Goal: Task Accomplishment & Management: Complete application form

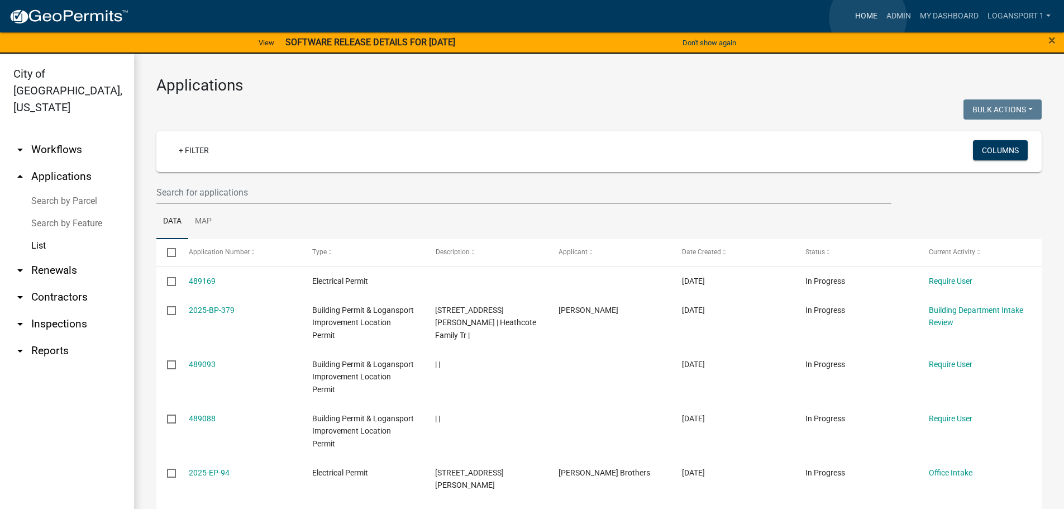
click at [868, 18] on link "Home" at bounding box center [865, 16] width 31 height 21
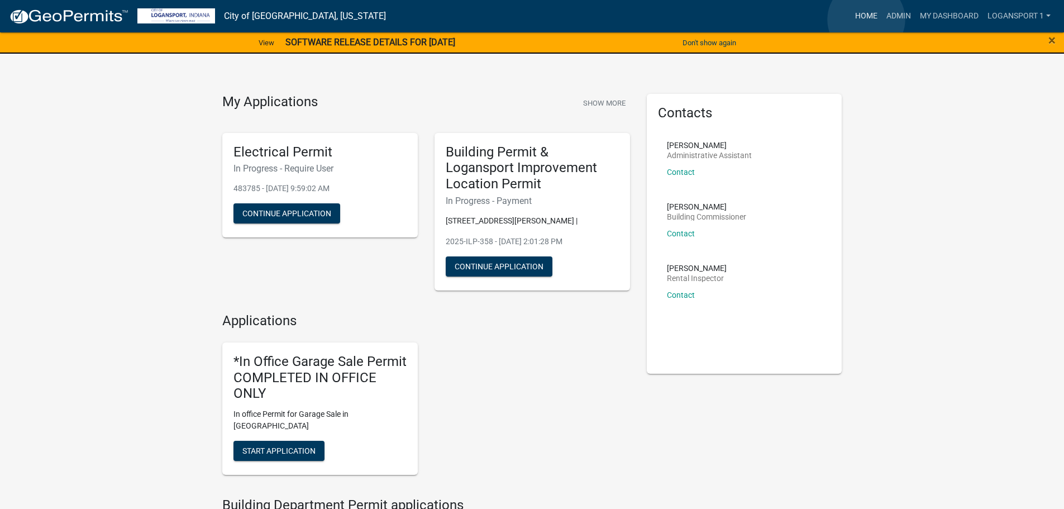
click at [866, 20] on link "Home" at bounding box center [865, 16] width 31 height 21
click at [894, 6] on link "Admin" at bounding box center [899, 16] width 34 height 21
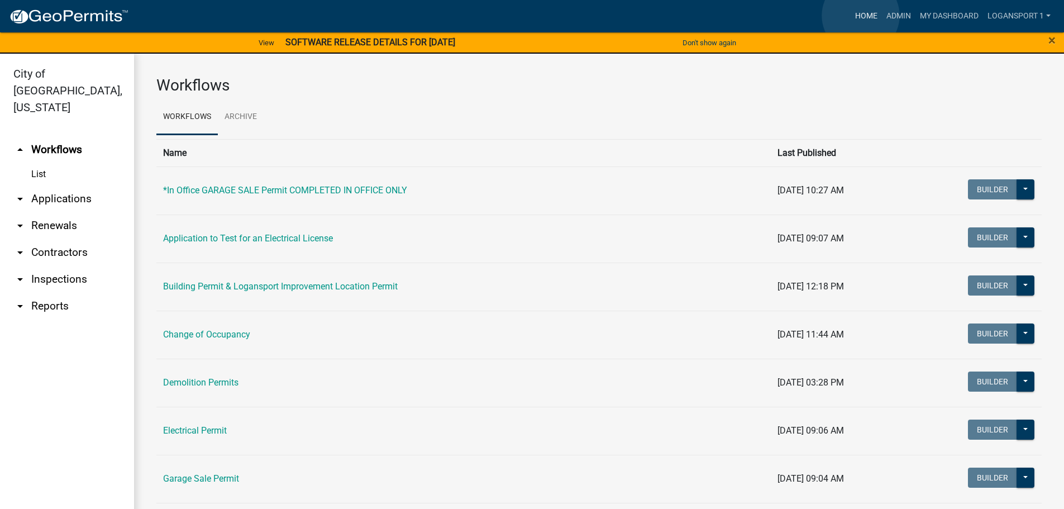
click at [861, 16] on link "Home" at bounding box center [865, 16] width 31 height 21
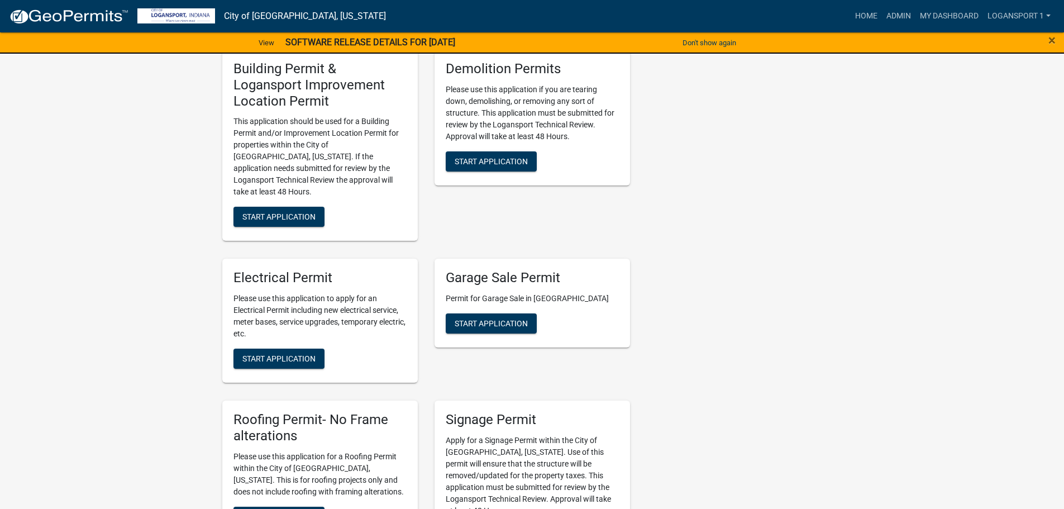
scroll to position [503, 0]
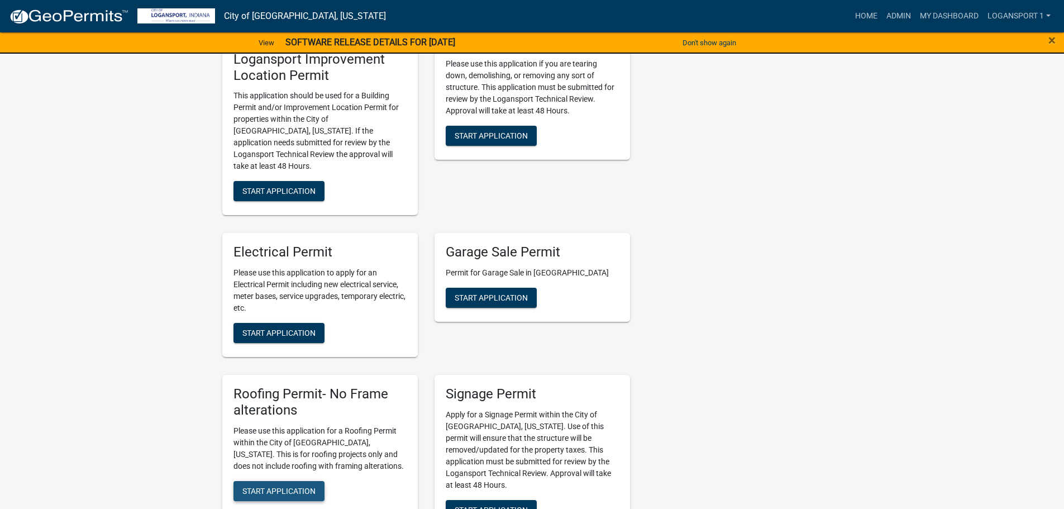
click at [292, 481] on button "Start Application" at bounding box center [278, 491] width 91 height 20
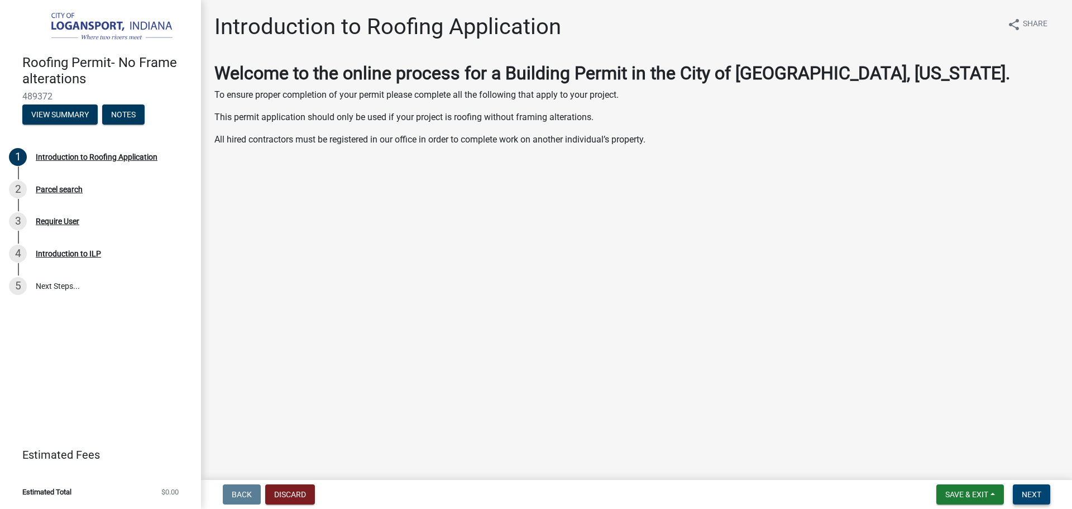
click at [1041, 493] on span "Next" at bounding box center [1032, 494] width 20 height 9
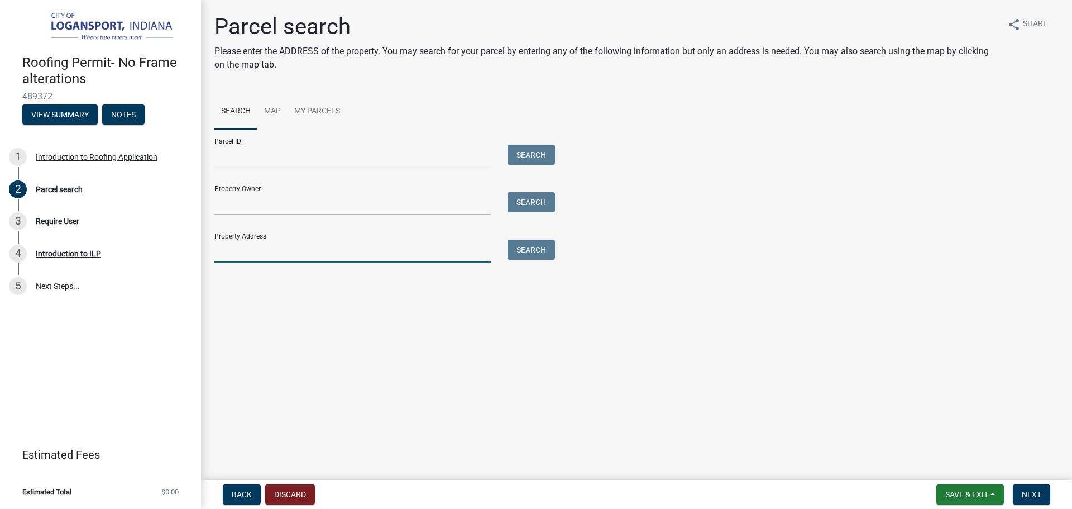
click at [271, 255] on input "Property Address:" at bounding box center [352, 251] width 276 height 23
type input "312 W [PERSON_NAME]"
click at [518, 249] on button "Search" at bounding box center [531, 250] width 47 height 20
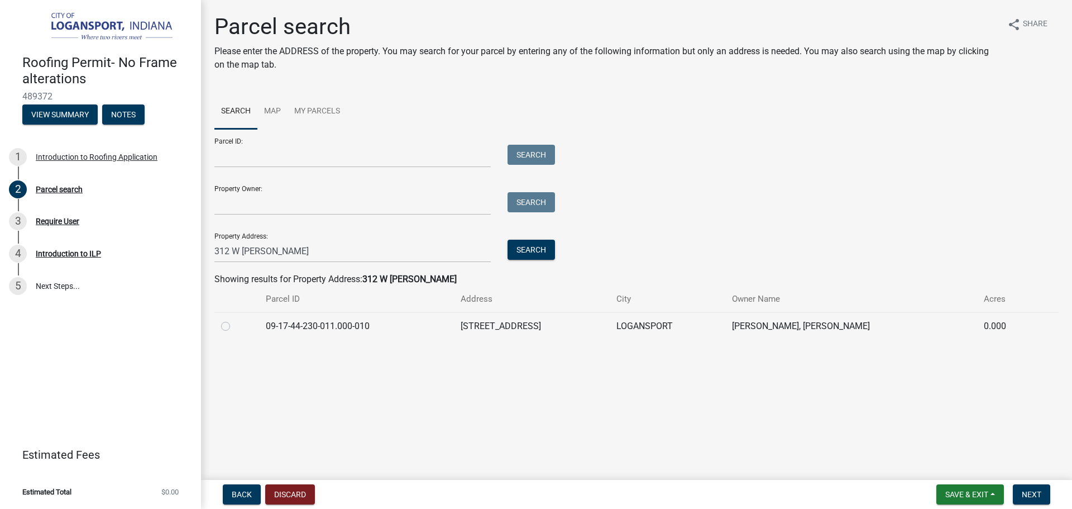
drag, startPoint x: 224, startPoint y: 323, endPoint x: 277, endPoint y: 326, distance: 52.6
click at [235, 319] on label at bounding box center [235, 319] width 0 height 0
click at [235, 322] on input "radio" at bounding box center [238, 322] width 7 height 7
radio input "true"
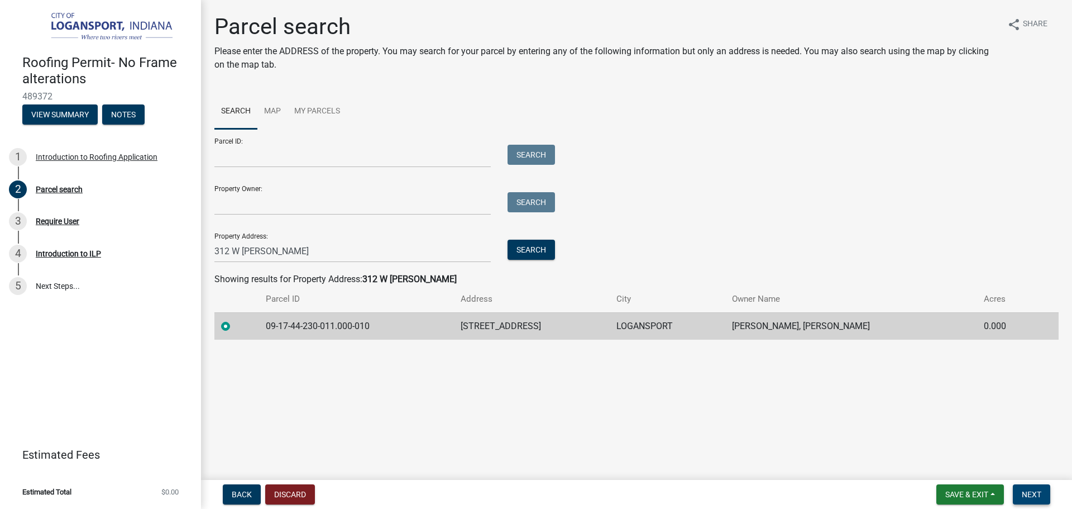
click at [1030, 489] on button "Next" at bounding box center [1031, 494] width 37 height 20
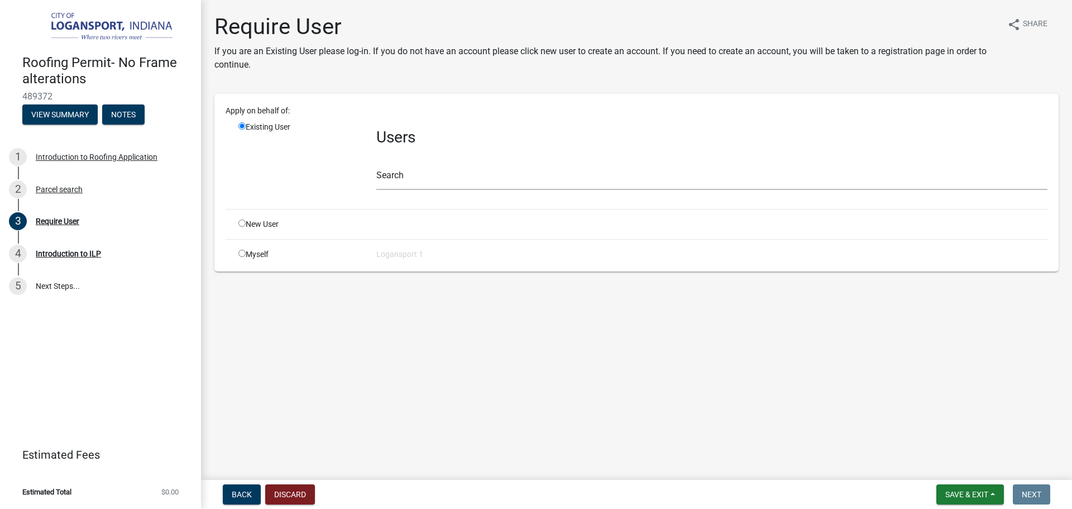
click at [242, 223] on input "radio" at bounding box center [241, 222] width 7 height 7
radio input "true"
radio input "false"
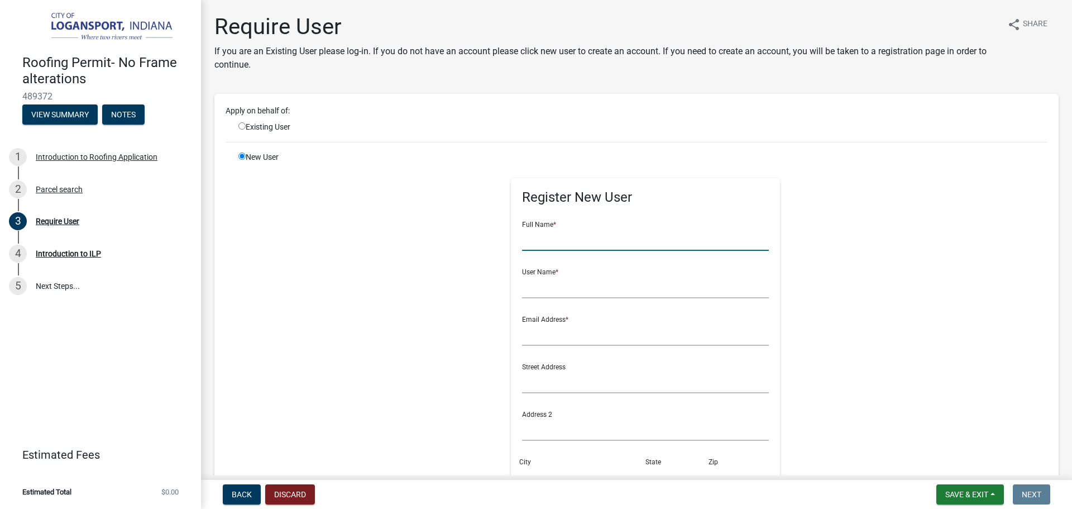
click at [543, 242] on input "text" at bounding box center [645, 239] width 247 height 23
click at [825, 357] on div "Register New User Full Name * User Name * Email Address * Street Address Addres…" at bounding box center [646, 402] width 572 height 503
click at [523, 242] on input "text" at bounding box center [645, 239] width 247 height 23
type input "crane [PERSON_NAME]"
click at [537, 283] on input "text" at bounding box center [645, 286] width 247 height 23
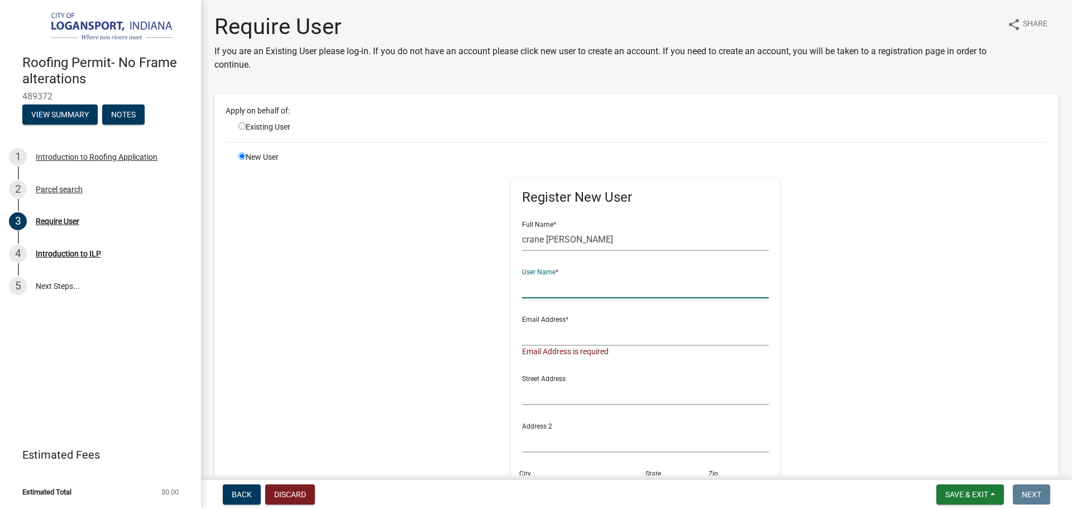
click at [537, 283] on input "text" at bounding box center [645, 286] width 247 height 23
click at [522, 238] on input "crane [PERSON_NAME]" at bounding box center [645, 239] width 247 height 23
type input "Cane [PERSON_NAME]"
click at [572, 292] on input "text" at bounding box center [645, 286] width 247 height 23
click at [556, 285] on input "[EMAIL_ADDRESS][DOMAIN_NAME]" at bounding box center [645, 286] width 247 height 23
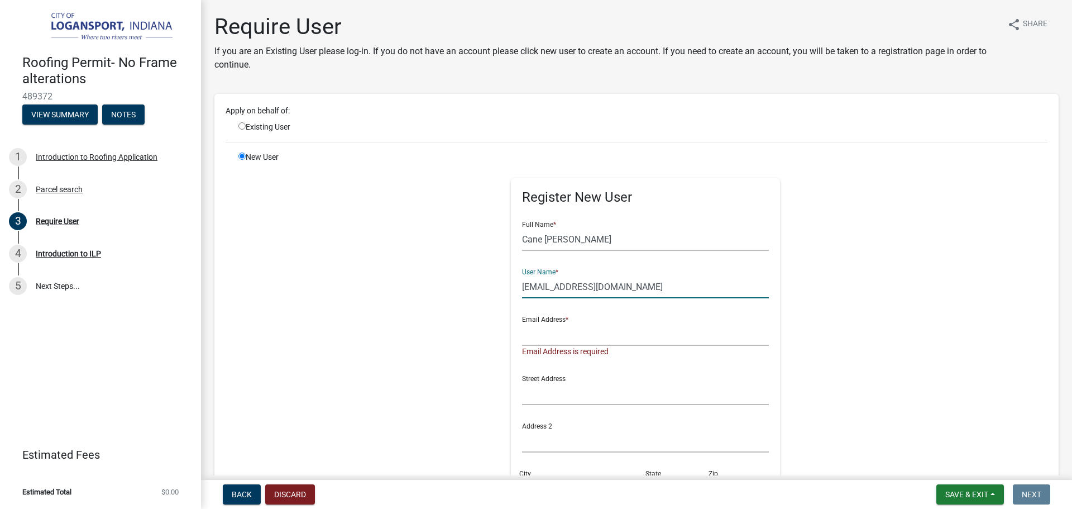
click at [556, 285] on input "[EMAIL_ADDRESS][DOMAIN_NAME]" at bounding box center [645, 286] width 247 height 23
type input "[EMAIL_ADDRESS][DOMAIN_NAME]"
click at [555, 342] on input "text" at bounding box center [645, 334] width 247 height 23
paste input "[EMAIL_ADDRESS][DOMAIN_NAME]"
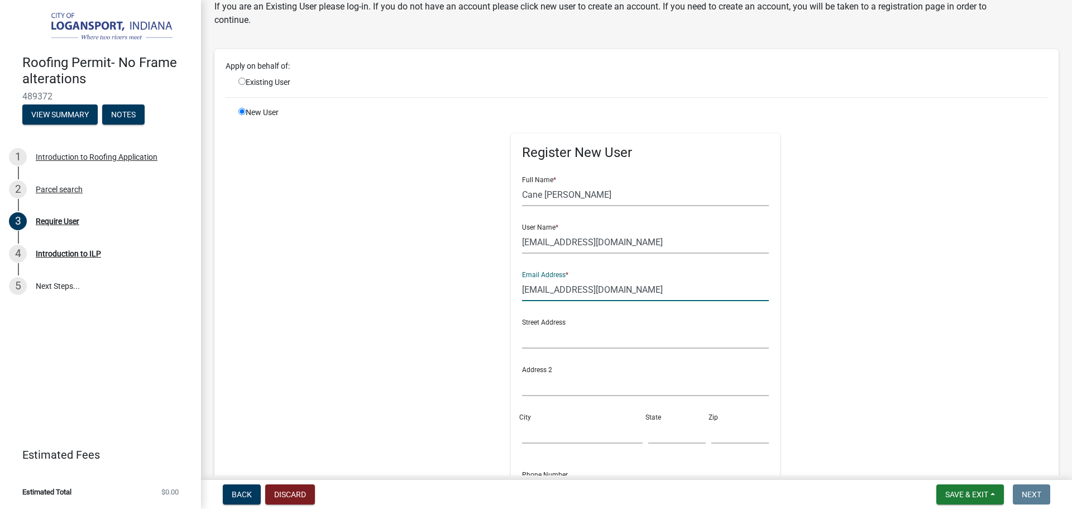
scroll to position [112, 0]
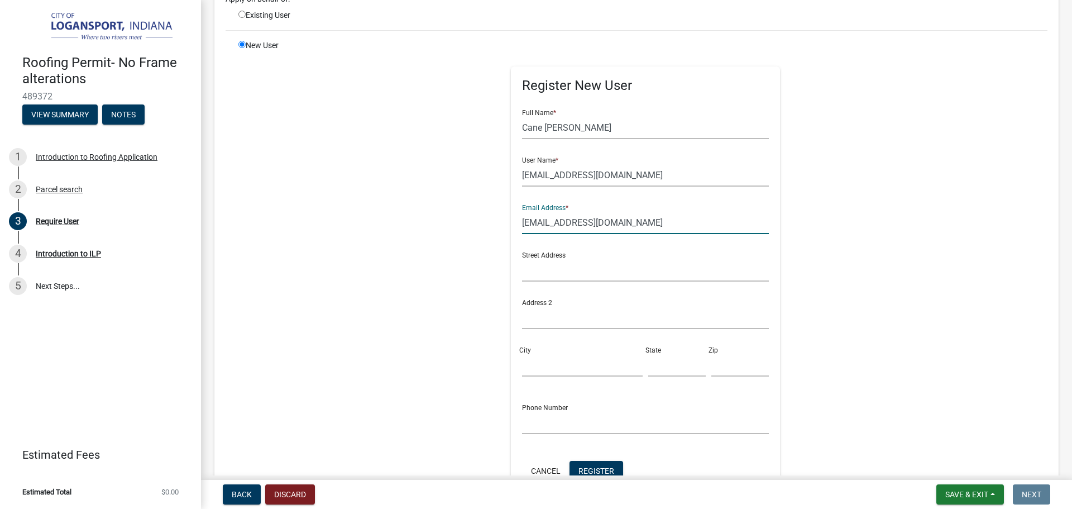
type input "[EMAIL_ADDRESS][DOMAIN_NAME]"
click at [532, 316] on input "text" at bounding box center [645, 317] width 247 height 23
type input "461 N CR 600 E"
click at [562, 360] on input "City" at bounding box center [582, 364] width 121 height 23
type input "Logansport"
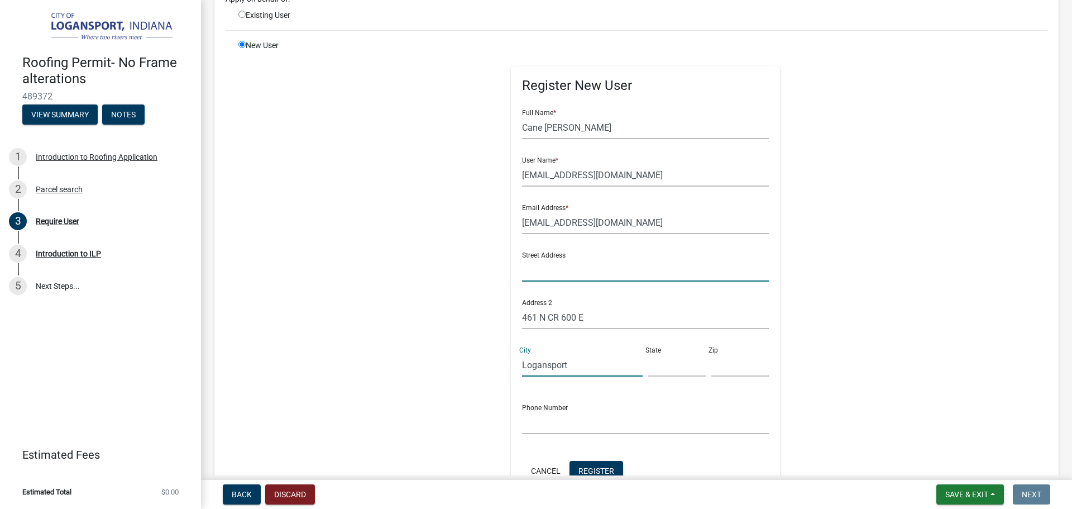
type input "[GEOGRAPHIC_DATA]"
type input "IN"
type input "46947"
type input "5747215180"
click at [583, 385] on div "Street Address [GEOGRAPHIC_DATA] 2 [STREET_ADDRESS][US_STATE]" at bounding box center [645, 314] width 253 height 142
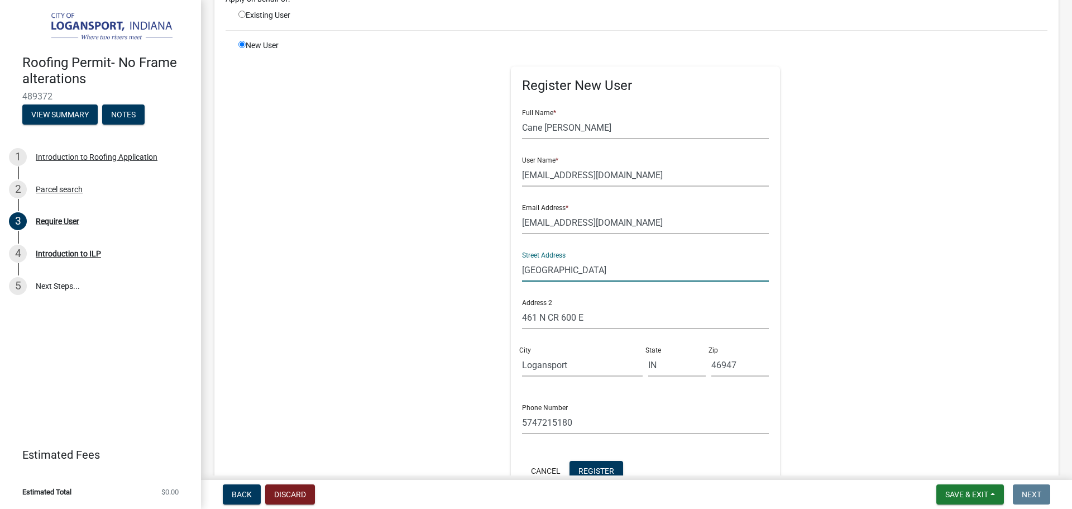
click at [547, 273] on input "[GEOGRAPHIC_DATA]" at bounding box center [645, 270] width 247 height 23
click at [552, 320] on input "461 N CR 600 E" at bounding box center [645, 317] width 247 height 23
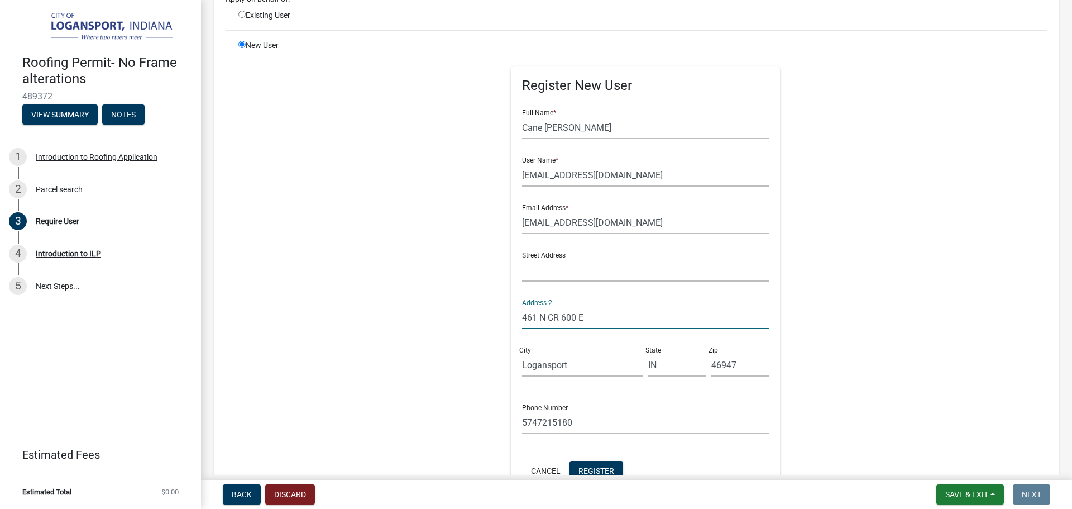
click at [552, 320] on input "461 N CR 600 E" at bounding box center [645, 317] width 247 height 23
click at [522, 267] on input "text" at bounding box center [645, 270] width 247 height 23
paste input "461 N CR 600 E"
type input "461 N CR 600 E"
click at [538, 422] on input "5747215180" at bounding box center [645, 422] width 247 height 23
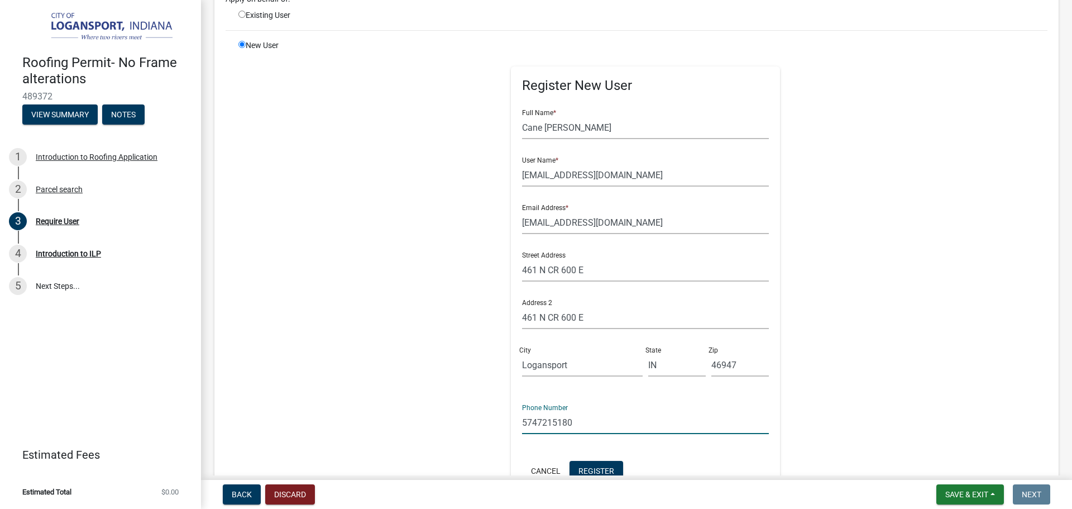
click at [538, 422] on input "5747215180" at bounding box center [645, 422] width 247 height 23
type input "[PHONE_NUMBER]"
click at [594, 465] on button "Register" at bounding box center [597, 471] width 54 height 20
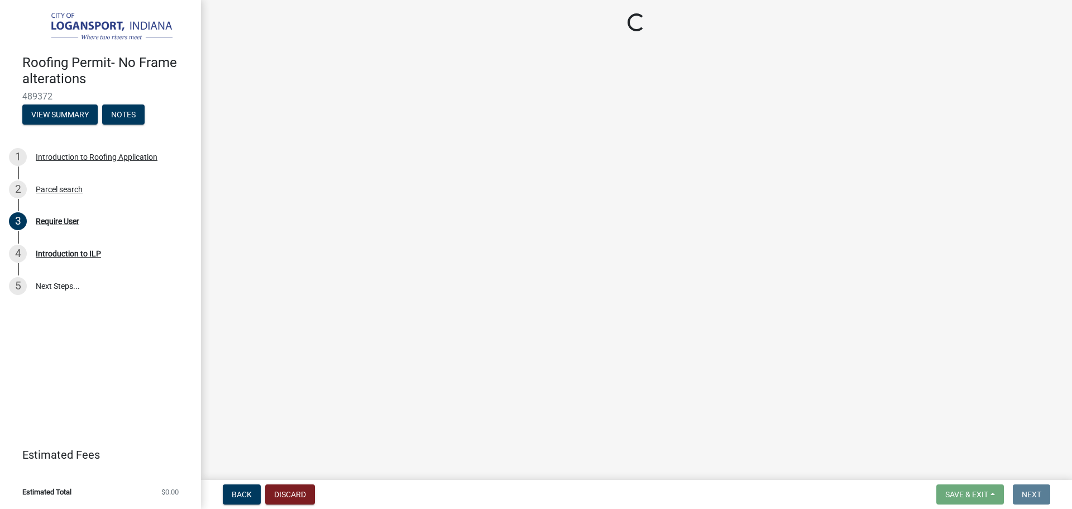
scroll to position [0, 0]
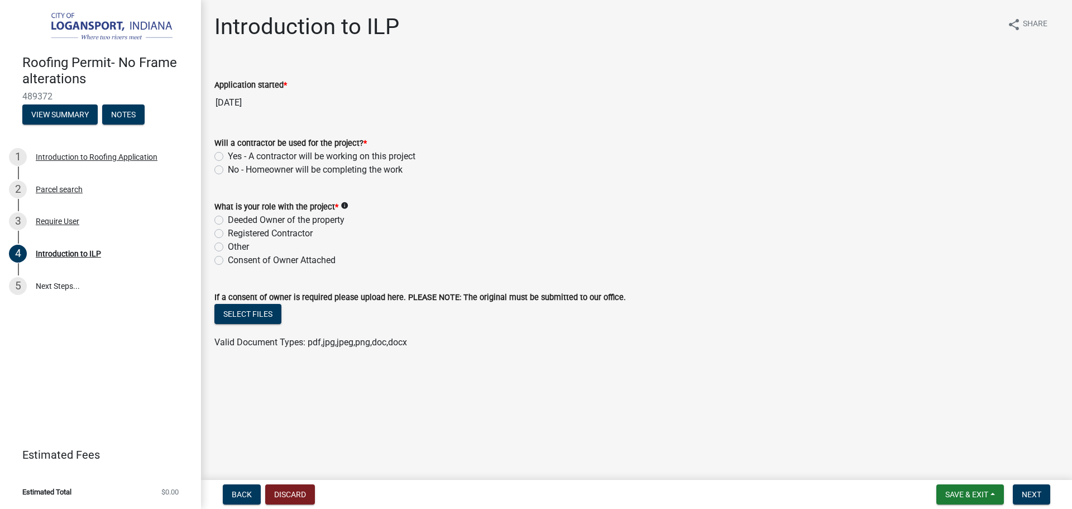
click at [228, 169] on label "No - Homeowner will be completing the work" at bounding box center [315, 169] width 175 height 13
click at [228, 169] on input "No - Homeowner will be completing the work" at bounding box center [231, 166] width 7 height 7
radio input "true"
click at [228, 216] on label "Deeded Owner of the property" at bounding box center [286, 219] width 117 height 13
click at [228, 216] on input "Deeded Owner of the property" at bounding box center [231, 216] width 7 height 7
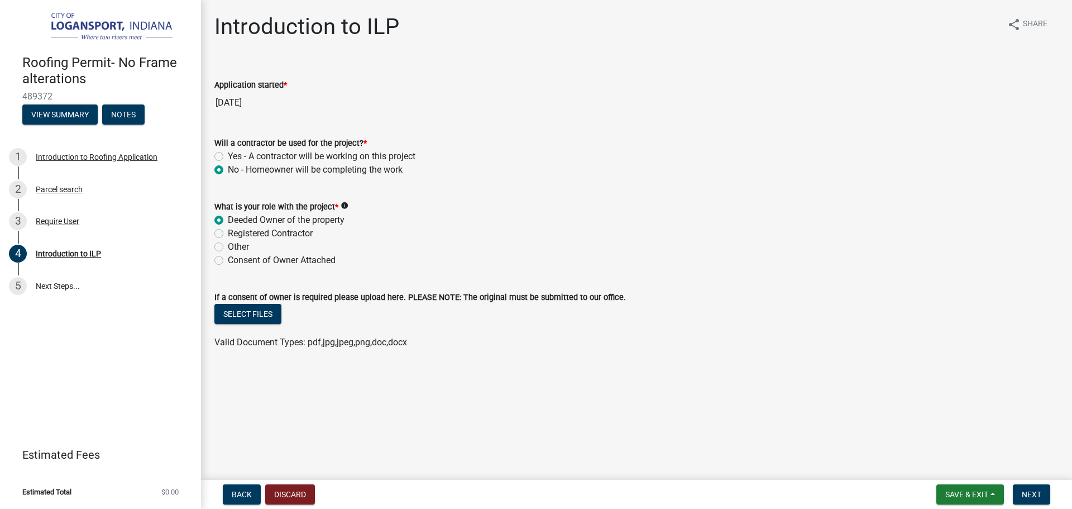
radio input "true"
drag, startPoint x: 1042, startPoint y: 493, endPoint x: 1035, endPoint y: 478, distance: 16.5
click at [1041, 493] on button "Next" at bounding box center [1031, 494] width 37 height 20
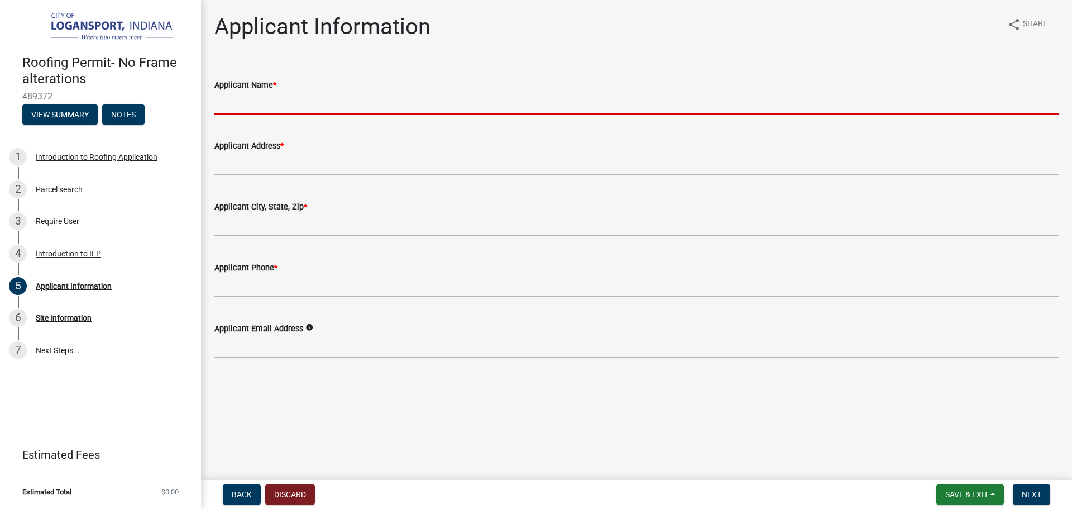
click at [309, 104] on input "Applicant Name *" at bounding box center [636, 103] width 844 height 23
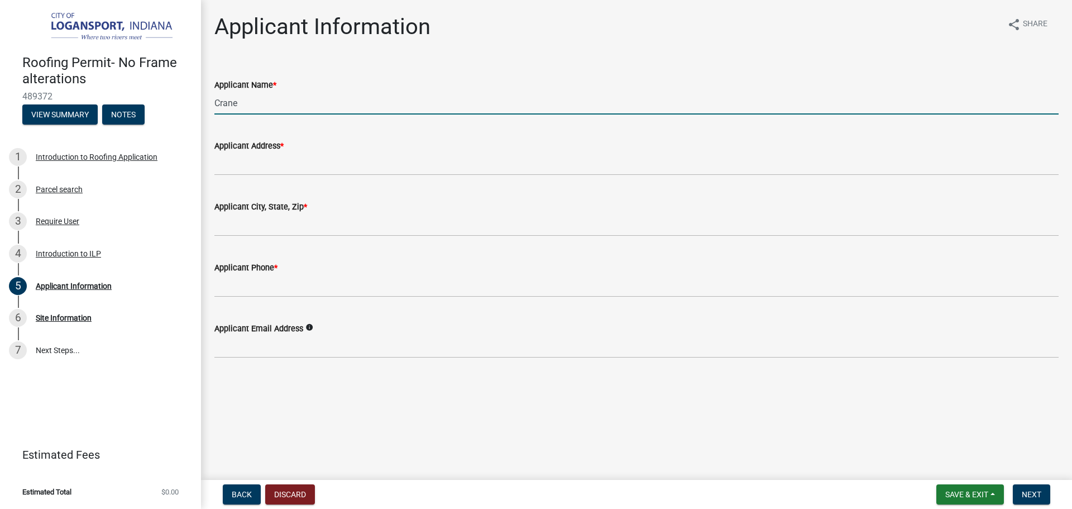
type input "Crane"
click at [309, 104] on input "Crane" at bounding box center [636, 103] width 844 height 23
click at [264, 107] on input "Crane Vixame" at bounding box center [636, 103] width 844 height 23
click at [305, 105] on input "Crane Vixame" at bounding box center [636, 103] width 844 height 23
click at [269, 106] on input "Crane Vixame" at bounding box center [636, 103] width 844 height 23
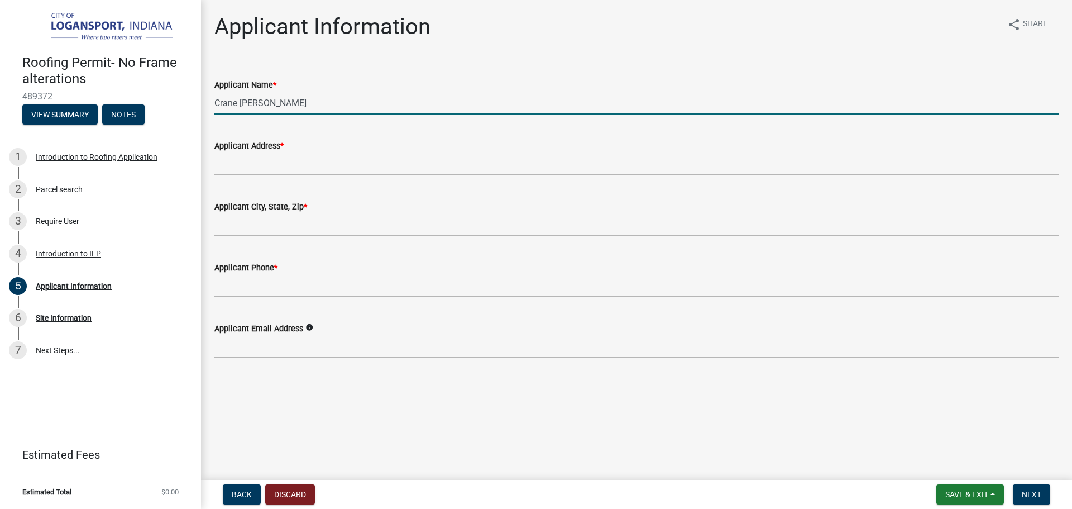
type input "Crane [PERSON_NAME]"
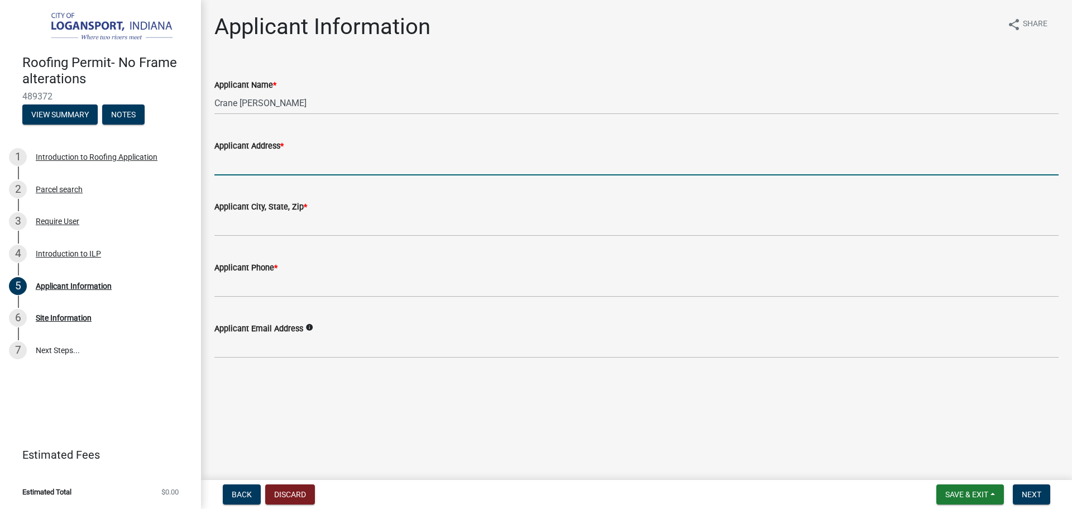
click at [226, 173] on input "Applicant Address *" at bounding box center [636, 163] width 844 height 23
type input "461 N CR 600 E"
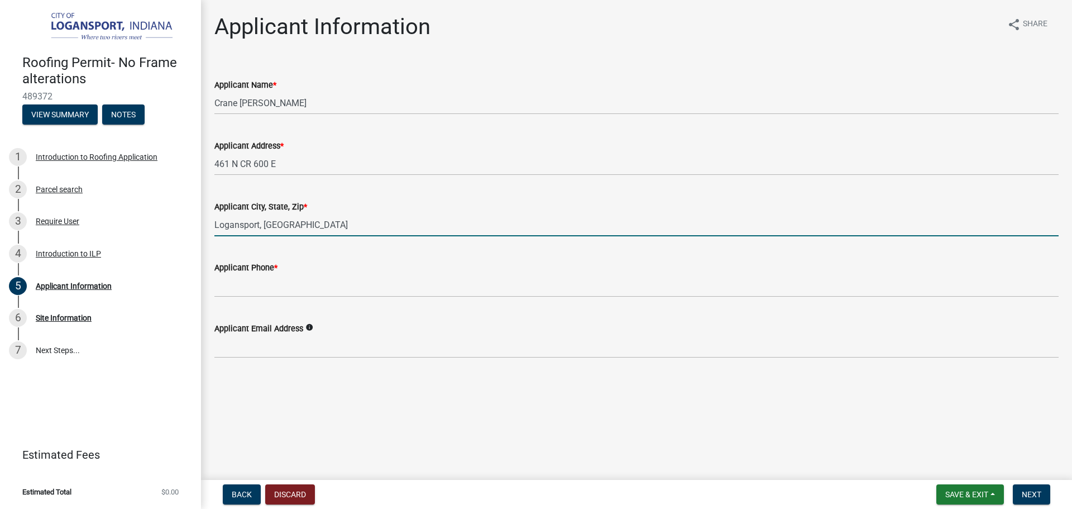
type input "Logansport, [GEOGRAPHIC_DATA]"
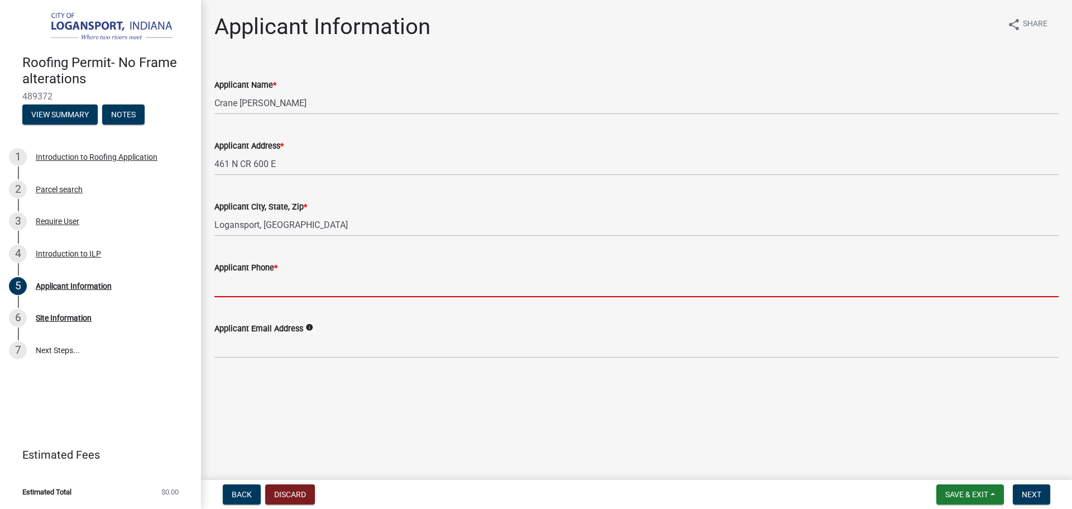
click at [222, 286] on input "Applicant Phone *" at bounding box center [636, 285] width 844 height 23
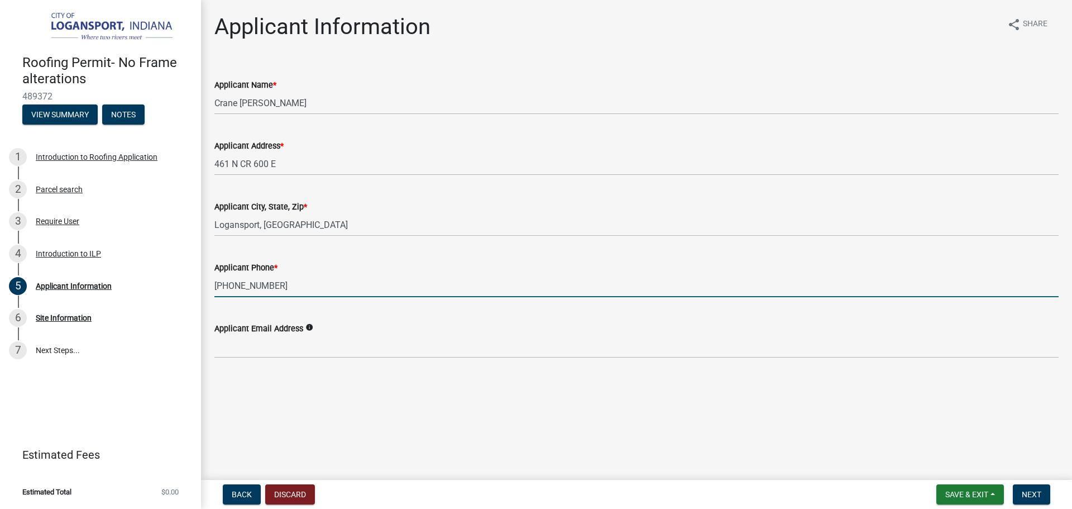
type input "[PHONE_NUMBER]"
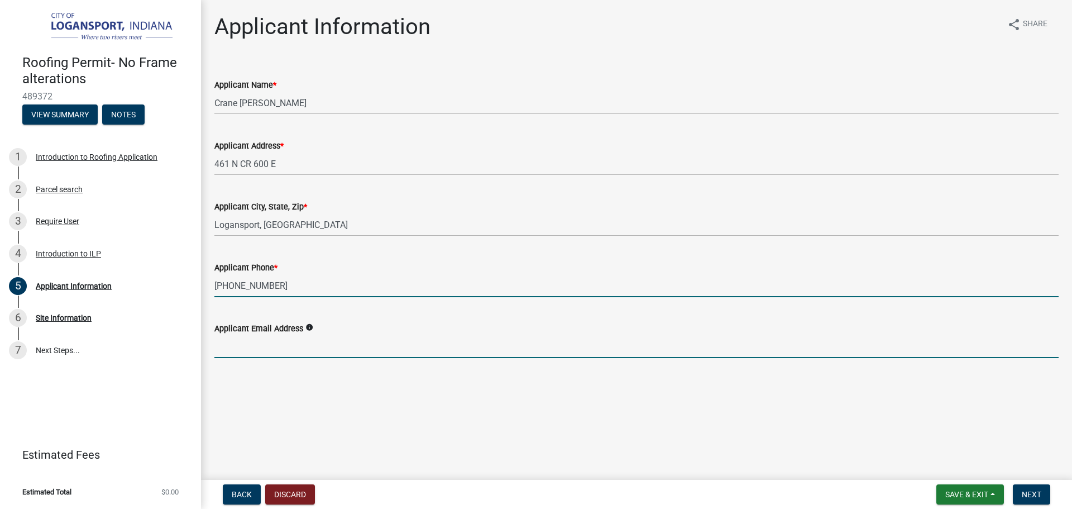
click at [238, 351] on input "Applicant Email Address" at bounding box center [636, 346] width 844 height 23
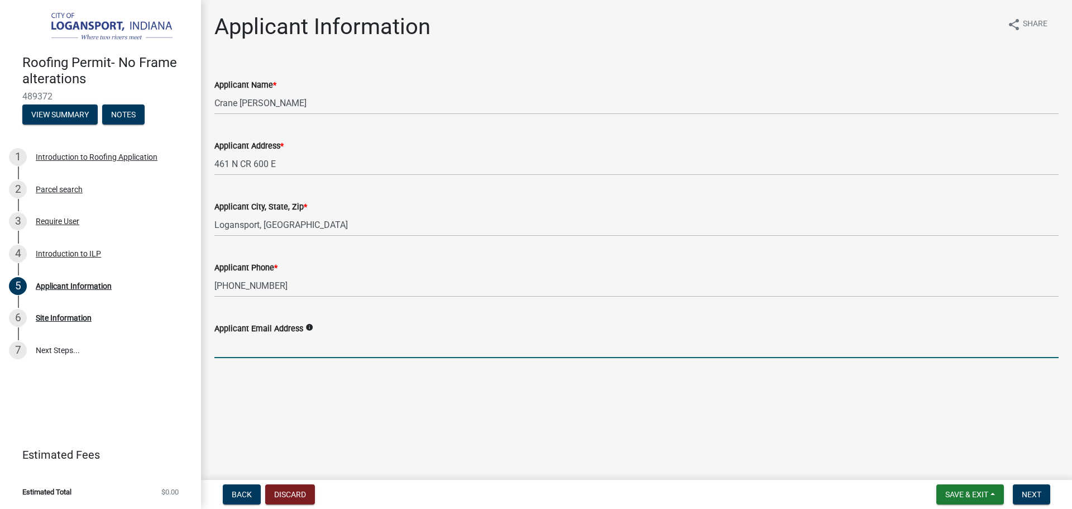
paste input "461 N CR 600 E"
click at [268, 351] on input "461 N CR 600 E" at bounding box center [636, 346] width 844 height 23
click at [299, 351] on input "[EMAIL_ADDRESS][DOMAIN_NAME]" at bounding box center [636, 346] width 844 height 23
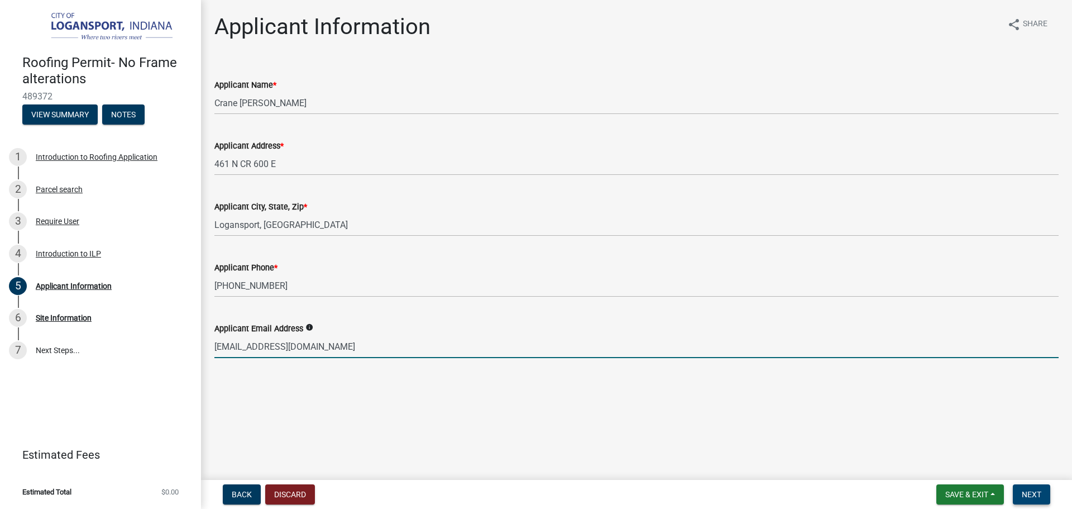
type input "[EMAIL_ADDRESS][DOMAIN_NAME]"
click at [1039, 491] on span "Next" at bounding box center [1032, 494] width 20 height 9
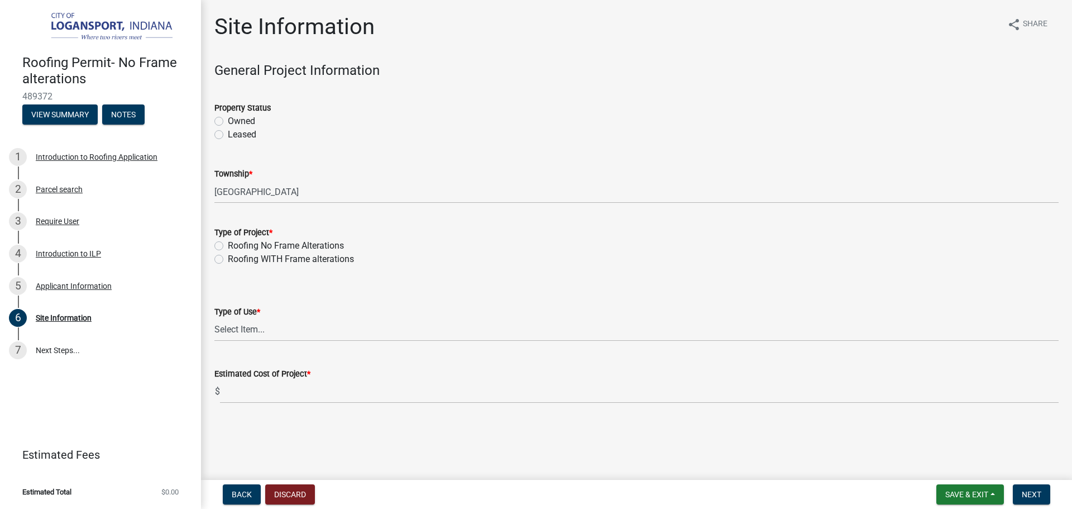
click at [228, 121] on label "Owned" at bounding box center [241, 120] width 27 height 13
click at [228, 121] on input "Owned" at bounding box center [231, 117] width 7 height 7
radio input "true"
click at [228, 246] on label "Roofing No Frame Alterations" at bounding box center [286, 245] width 116 height 13
click at [228, 246] on input "Roofing No Frame Alterations" at bounding box center [231, 242] width 7 height 7
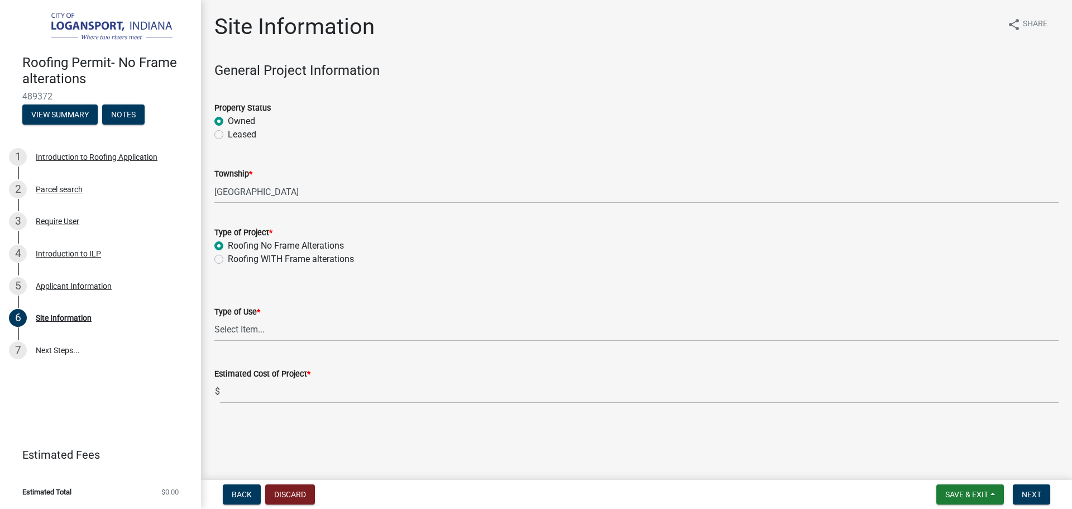
radio input "true"
click at [221, 327] on select "Select Item... Residential Commercial/Industrial Agricultural Public/Semi Public" at bounding box center [636, 329] width 844 height 23
click at [214, 318] on select "Select Item... Residential Commercial/Industrial Agricultural Public/Semi Public" at bounding box center [636, 329] width 844 height 23
select select "62802869-e470-474a-8a4c-8dbe1ccdd5ac"
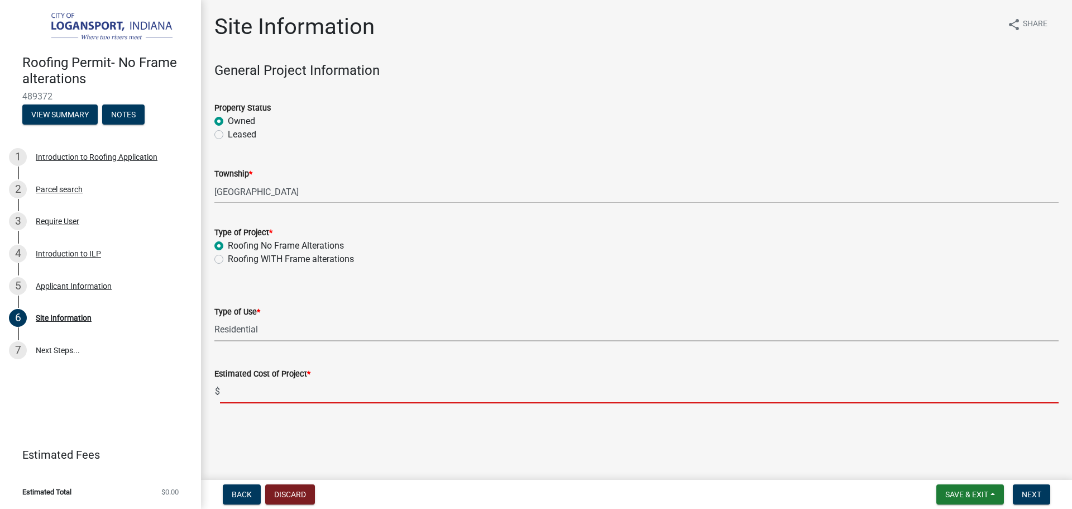
click at [231, 386] on input "text" at bounding box center [639, 391] width 839 height 23
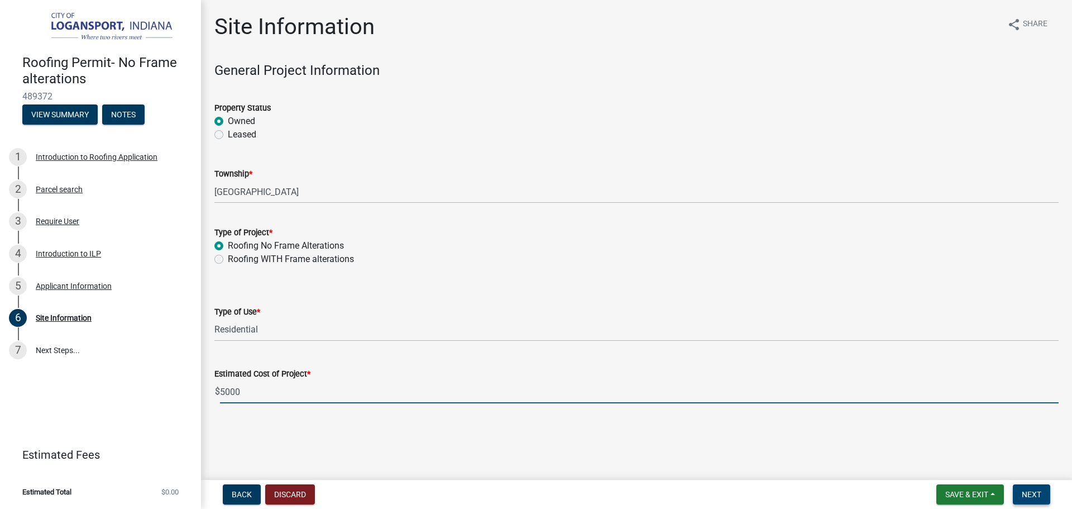
type input "5000"
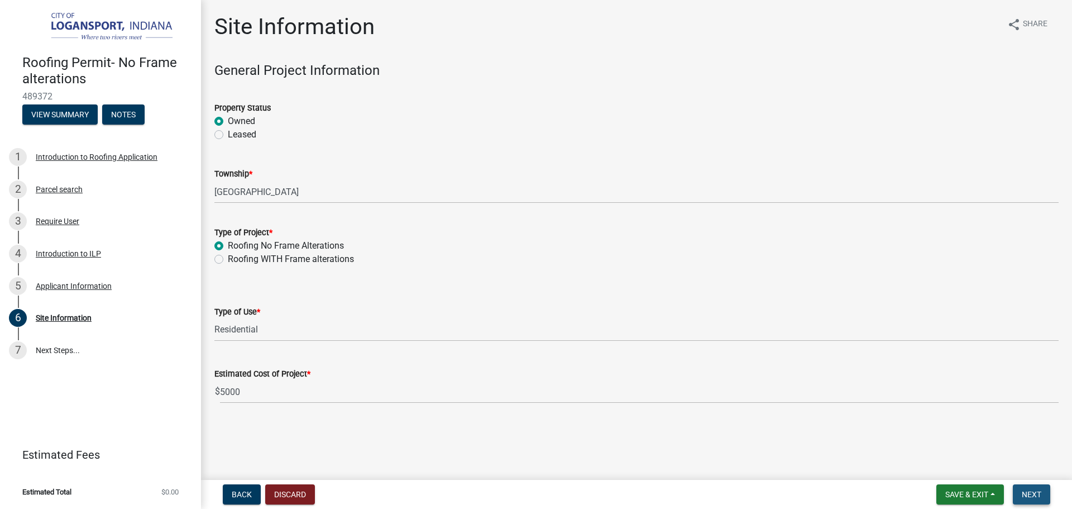
click at [1043, 495] on button "Next" at bounding box center [1031, 494] width 37 height 20
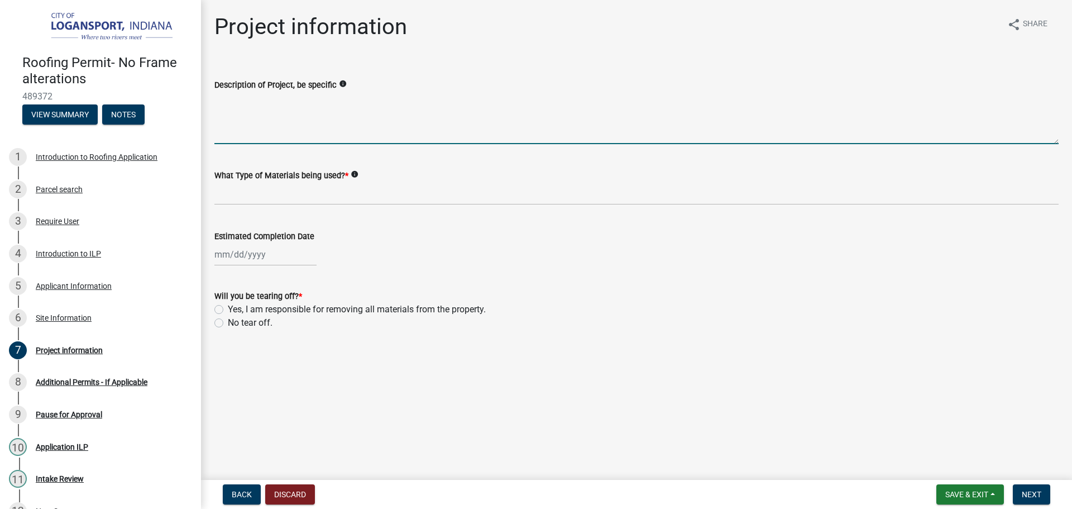
click at [351, 128] on textarea "Description of Project, be specific" at bounding box center [636, 118] width 844 height 52
type textarea "Tear off and Re Roof with Metal all one color"
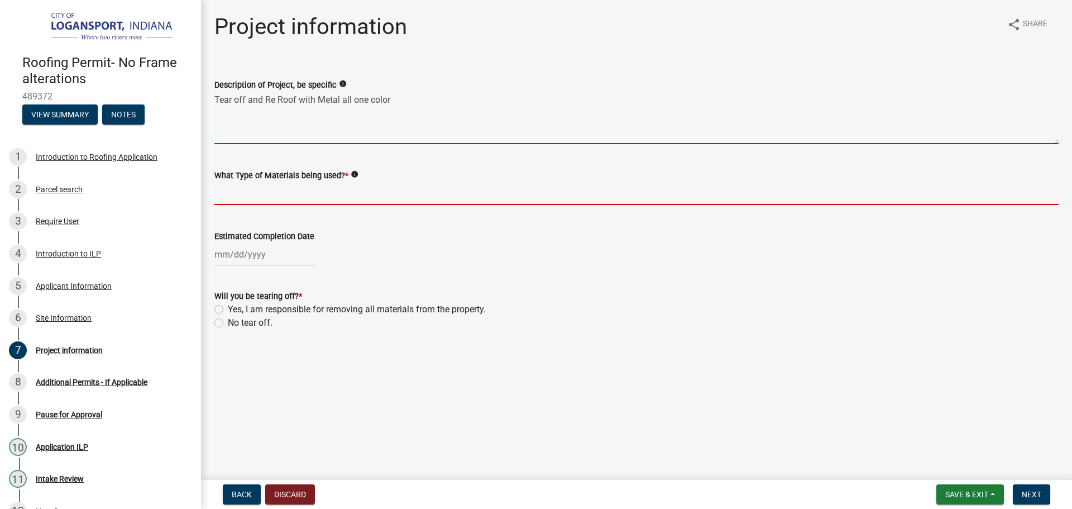
click at [316, 194] on input "What Type of Materials being used? *" at bounding box center [636, 193] width 844 height 23
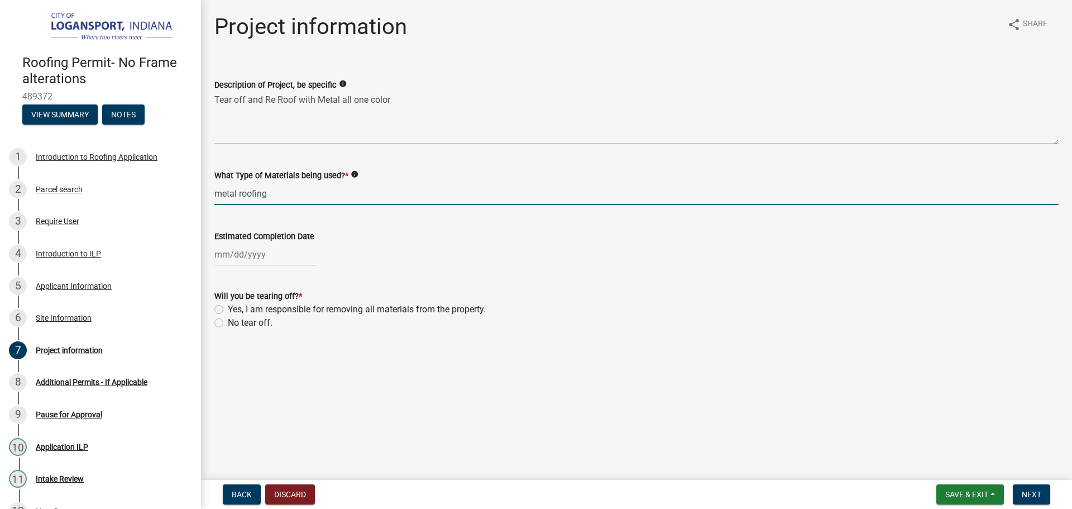
type input "metal roofing"
click at [264, 250] on div at bounding box center [265, 254] width 102 height 23
select select "10"
select select "2025"
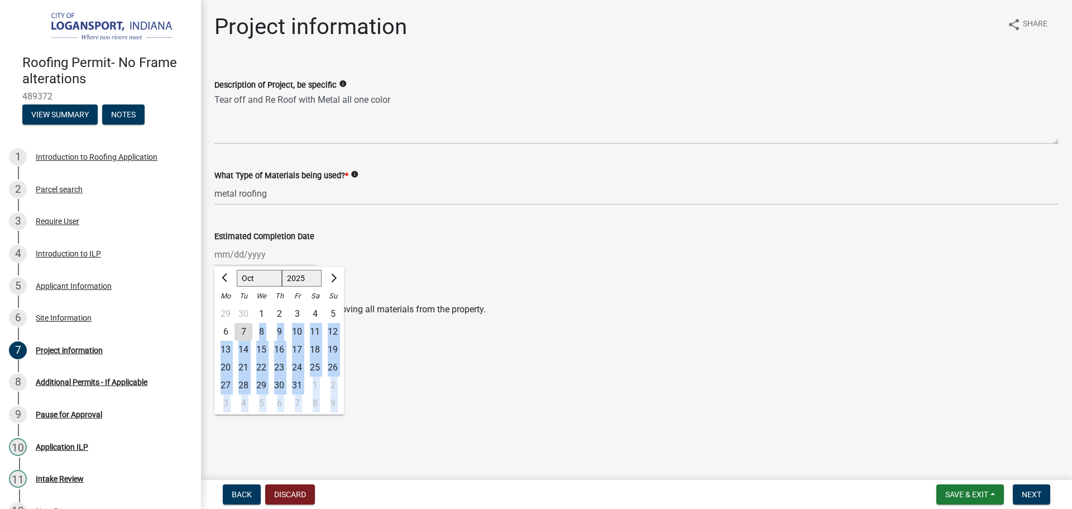
drag, startPoint x: 246, startPoint y: 333, endPoint x: 400, endPoint y: 290, distance: 159.3
click at [400, 290] on wm-data-entity-input-list "Description of Project, be specific info Tear off and Re Roof with Metal all on…" at bounding box center [636, 201] width 844 height 277
click at [328, 274] on button "Next month" at bounding box center [332, 278] width 13 height 18
select select "11"
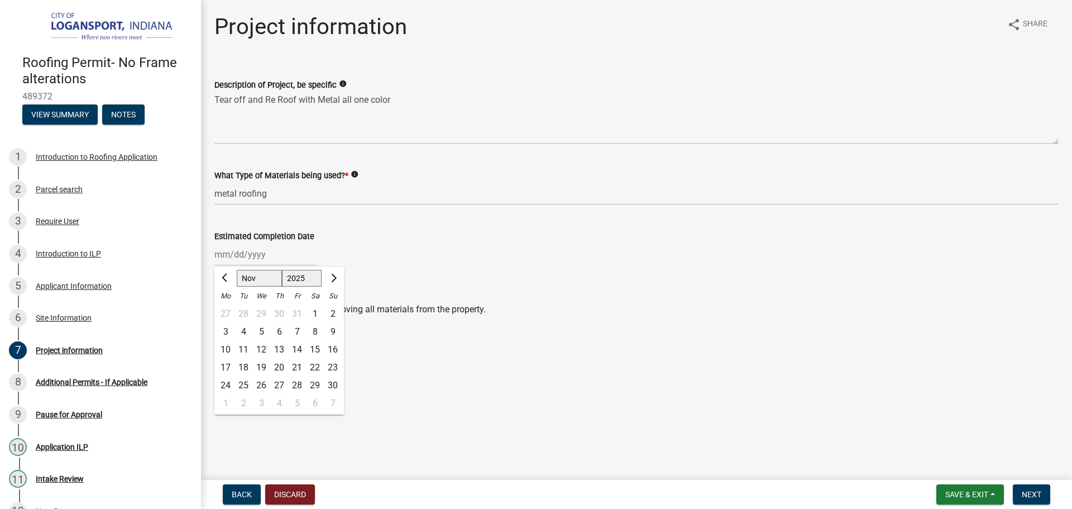
click at [452, 397] on main "Project information share Share Description of Project, be specific info Tear o…" at bounding box center [636, 237] width 871 height 475
click at [263, 254] on div at bounding box center [265, 254] width 102 height 23
select select "10"
select select "2025"
click at [300, 384] on div "31" at bounding box center [297, 385] width 18 height 18
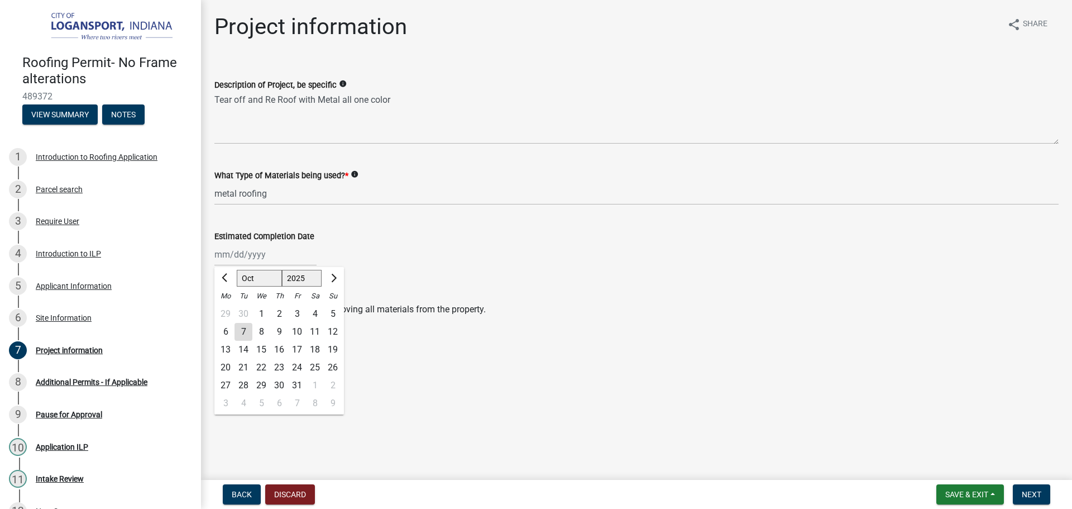
type input "[DATE]"
click at [228, 308] on label "Yes, I am responsible for removing all materials from the property." at bounding box center [357, 309] width 258 height 13
click at [228, 308] on input "Yes, I am responsible for removing all materials from the property." at bounding box center [231, 306] width 7 height 7
radio input "true"
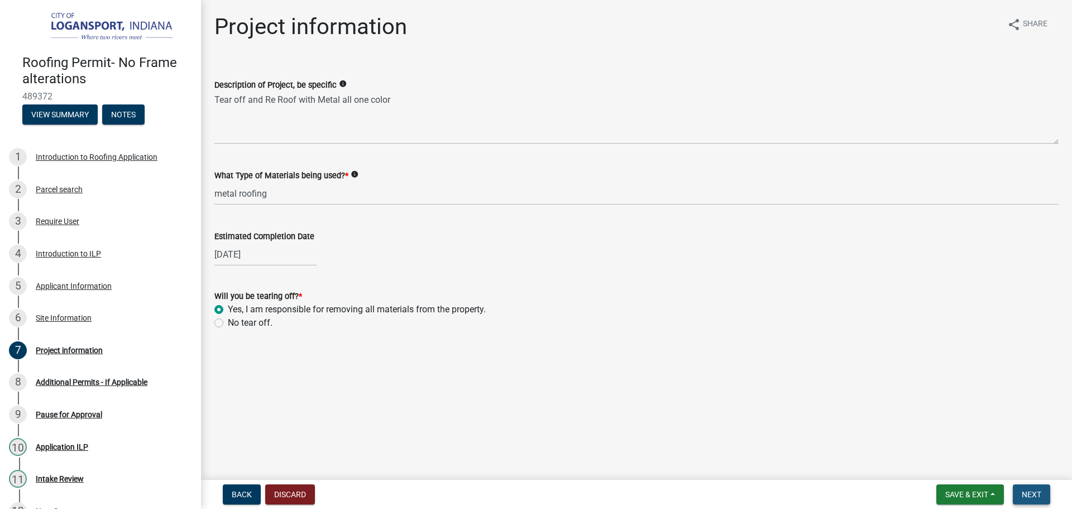
click at [1038, 491] on span "Next" at bounding box center [1032, 494] width 20 height 9
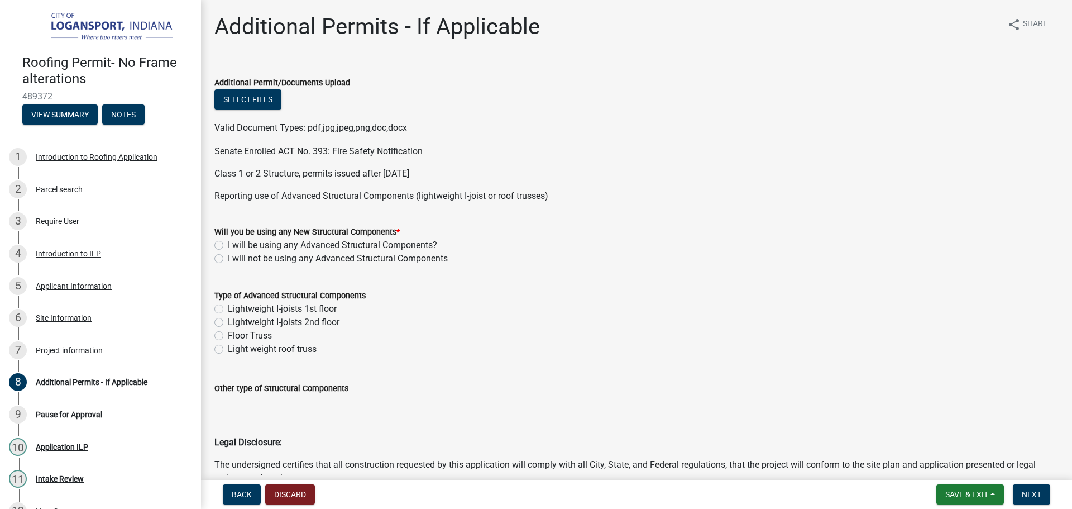
click at [228, 256] on label "I will not be using any Advanced Structural Components" at bounding box center [338, 258] width 220 height 13
click at [228, 256] on input "I will not be using any Advanced Structural Components" at bounding box center [231, 255] width 7 height 7
radio input "true"
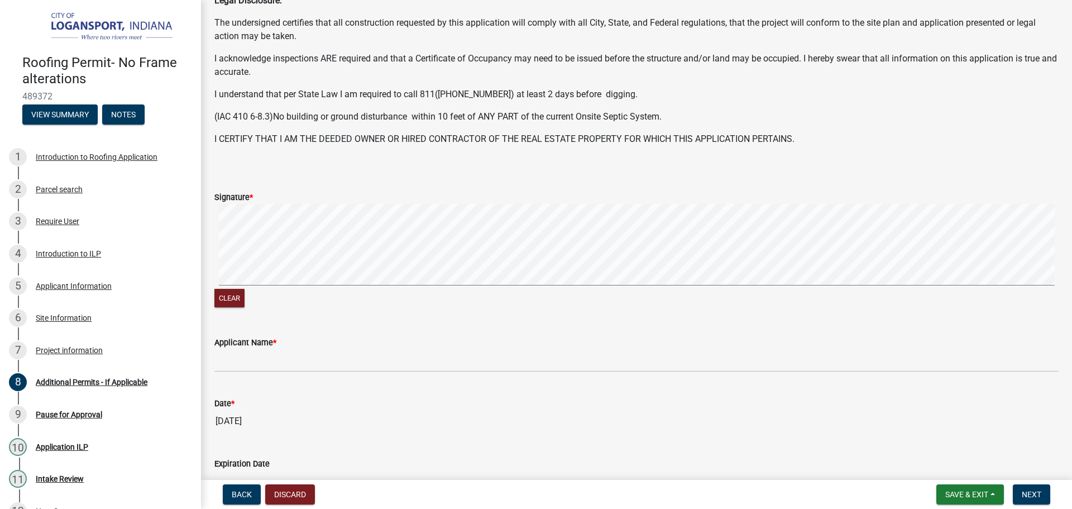
scroll to position [513, 0]
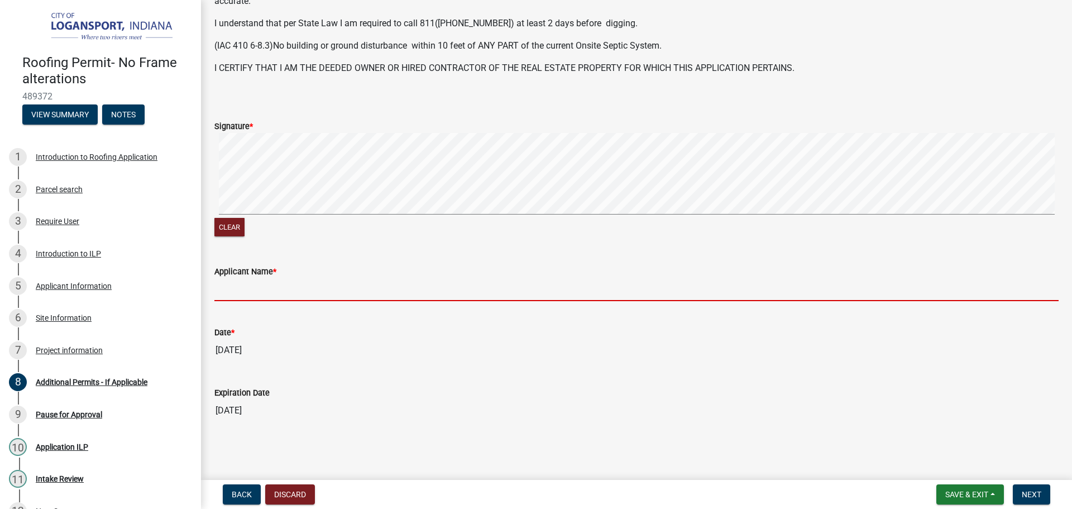
click at [243, 297] on input "Applicant Name *" at bounding box center [636, 289] width 844 height 23
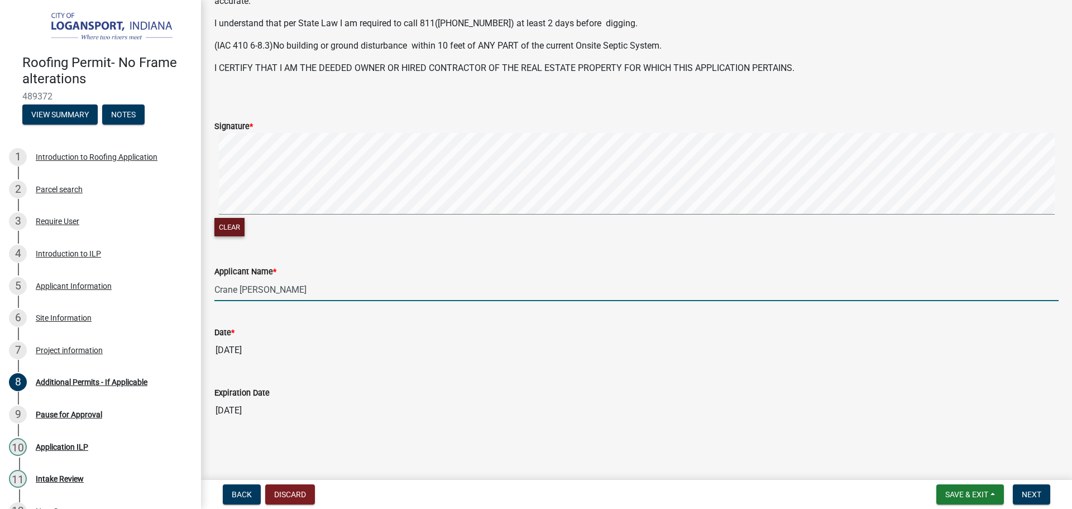
type input "Crane [PERSON_NAME]"
click at [217, 221] on button "Clear" at bounding box center [229, 227] width 30 height 18
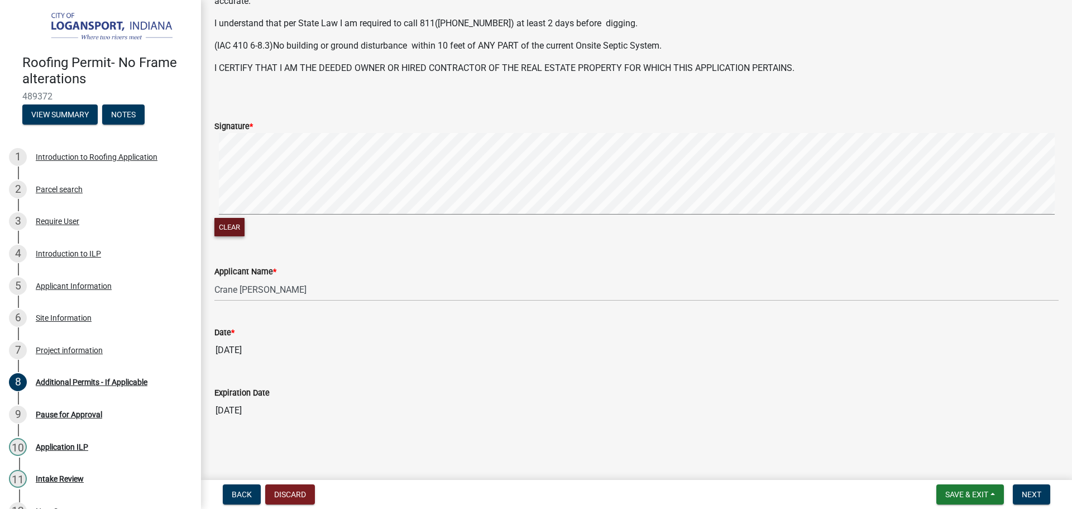
click at [223, 226] on button "Clear" at bounding box center [229, 227] width 30 height 18
click at [1045, 492] on button "Next" at bounding box center [1031, 494] width 37 height 20
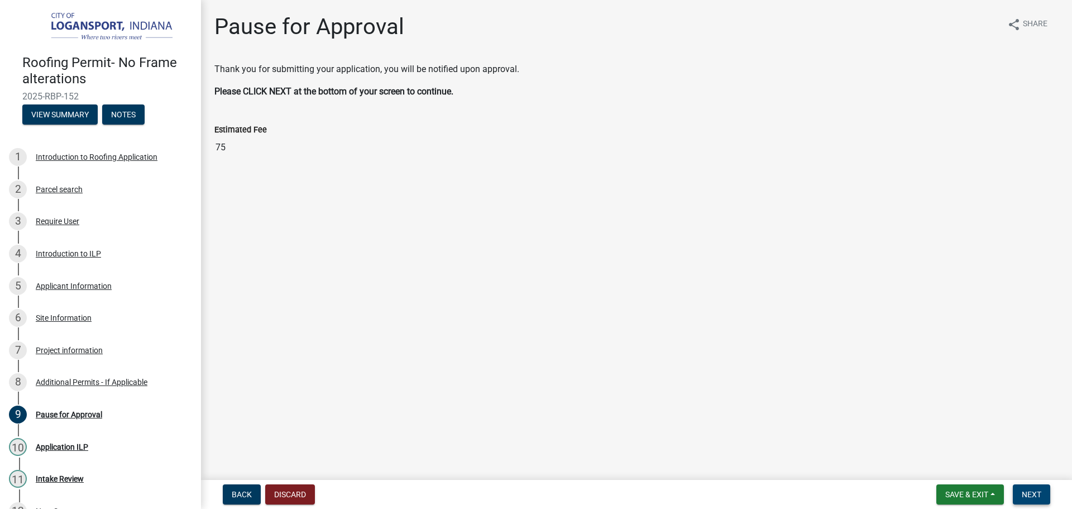
click at [1038, 490] on span "Next" at bounding box center [1032, 494] width 20 height 9
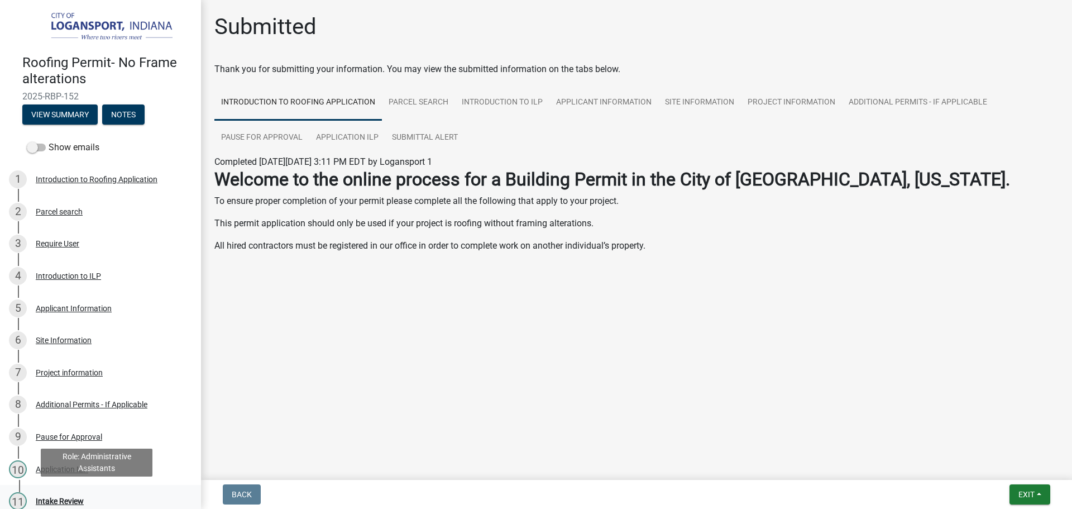
click at [66, 501] on div "Intake Review" at bounding box center [60, 501] width 48 height 8
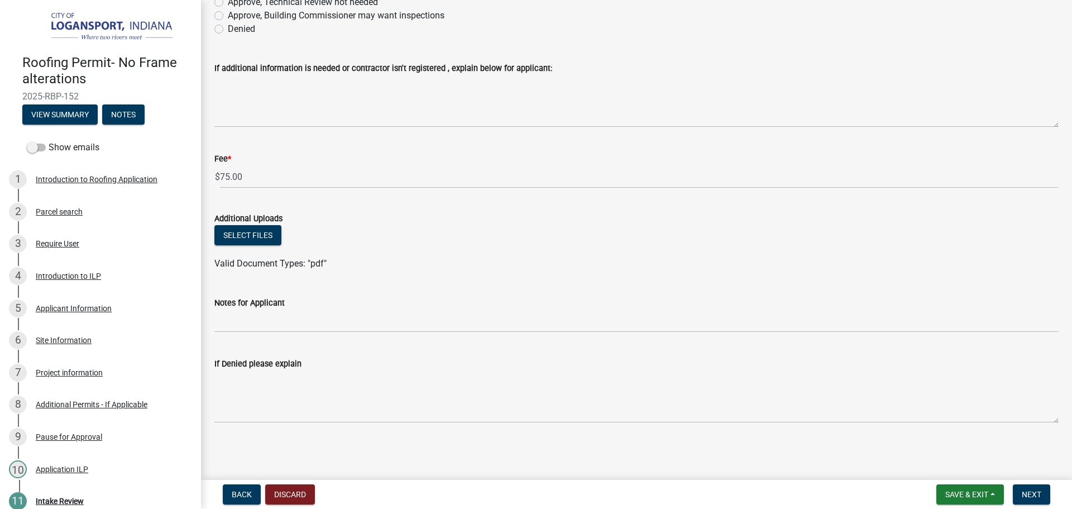
scroll to position [13, 0]
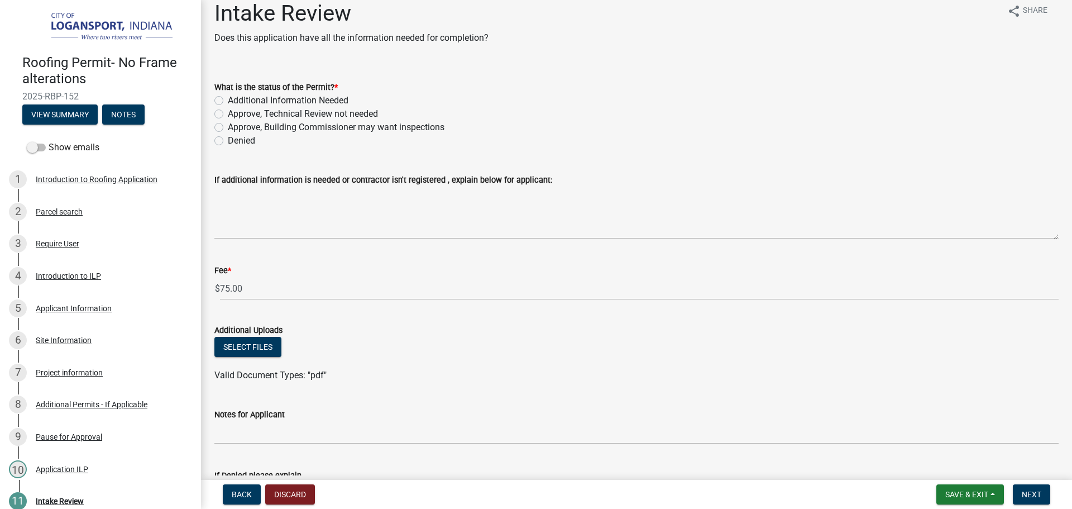
click at [228, 113] on label "Approve, Technical Review not needed" at bounding box center [303, 113] width 150 height 13
click at [228, 113] on input "Approve, Technical Review not needed" at bounding box center [231, 110] width 7 height 7
radio input "true"
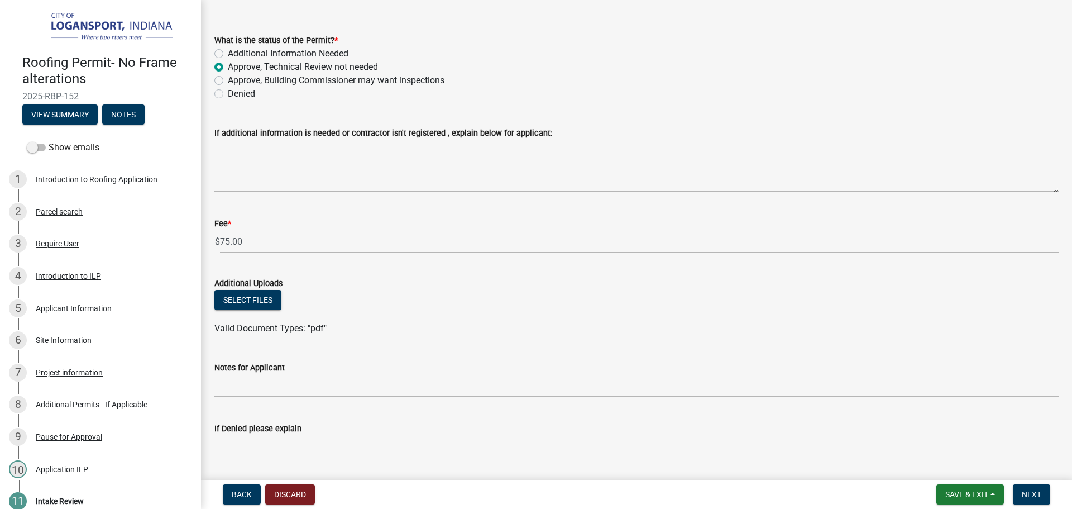
scroll to position [125, 0]
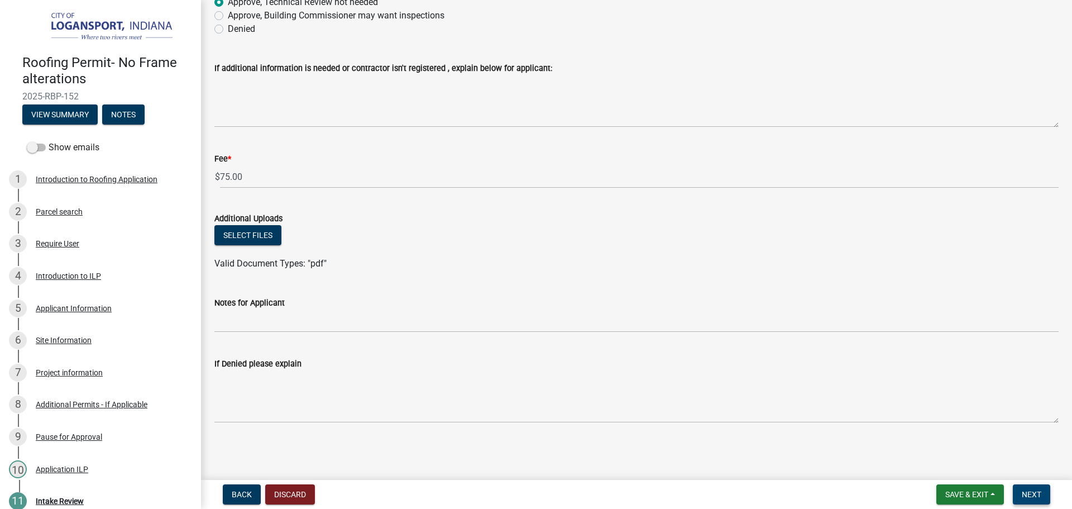
click at [1021, 486] on button "Next" at bounding box center [1031, 494] width 37 height 20
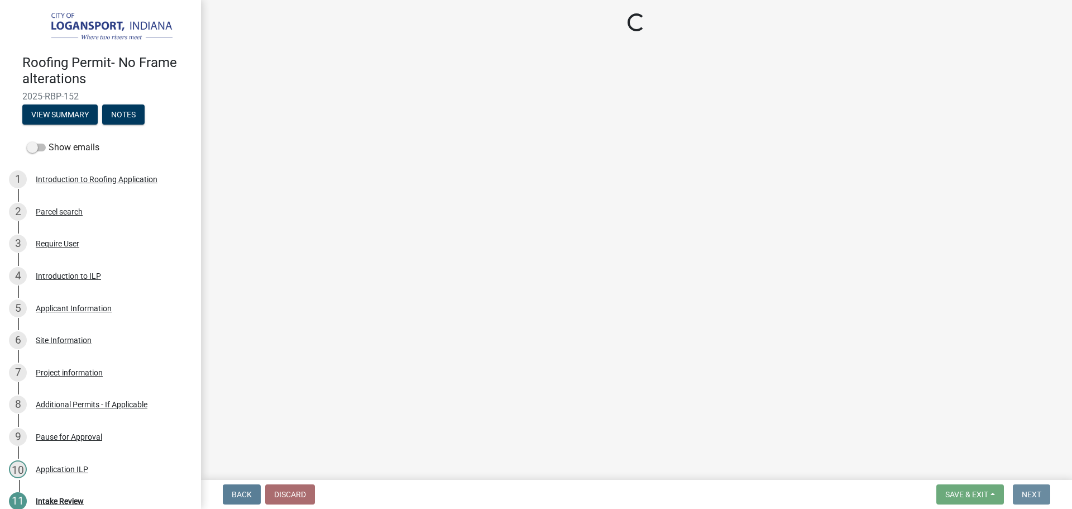
scroll to position [0, 0]
select select "3: 3"
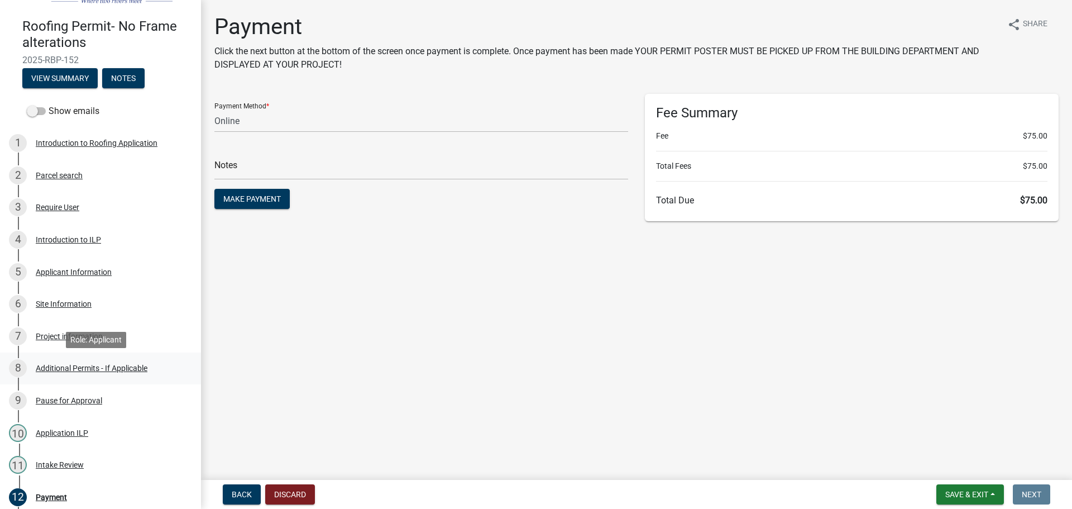
scroll to position [56, 0]
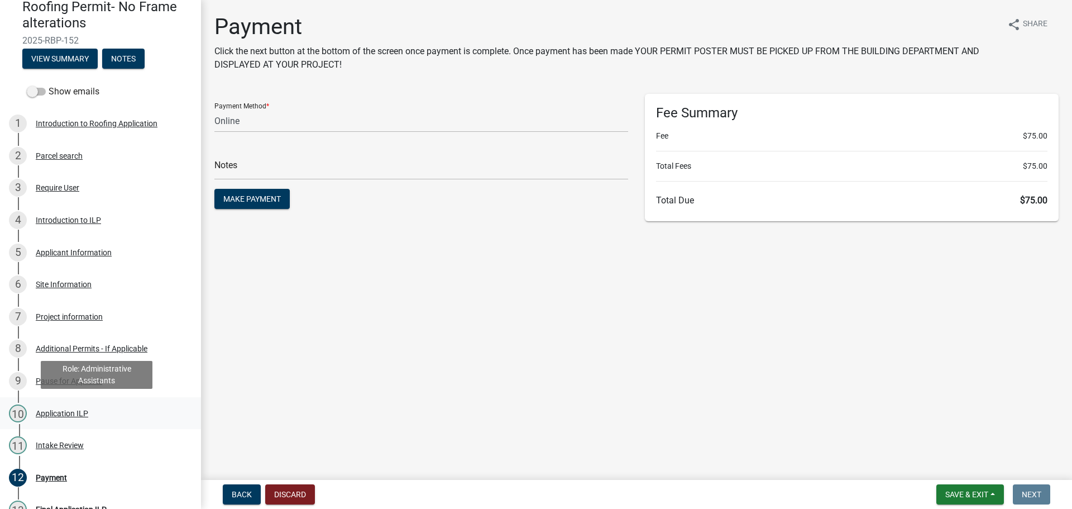
drag, startPoint x: 58, startPoint y: 412, endPoint x: 78, endPoint y: 402, distance: 23.2
click at [78, 402] on link "10 Application ILP" at bounding box center [100, 413] width 201 height 32
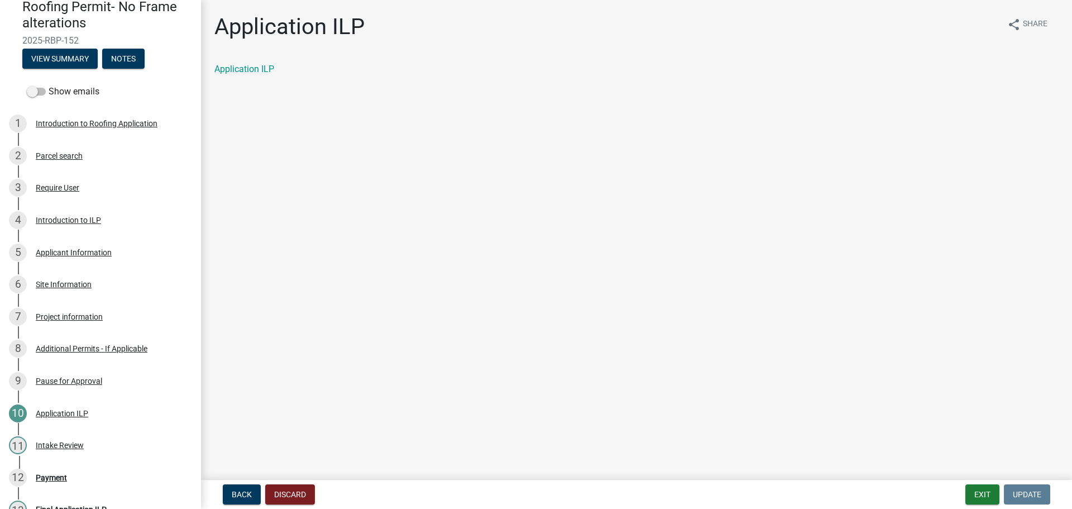
click at [256, 63] on div "Application ILP" at bounding box center [636, 69] width 844 height 13
click at [259, 68] on link "Application ILP" at bounding box center [244, 69] width 60 height 11
click at [67, 474] on div "12 Payment" at bounding box center [96, 478] width 174 height 18
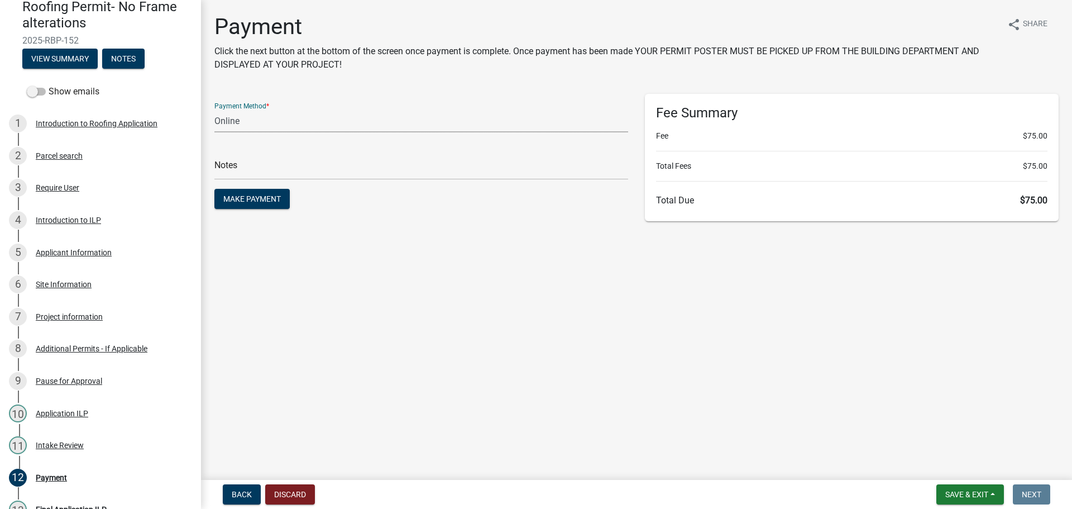
click at [288, 122] on select "Credit Card POS Check Cash Online" at bounding box center [421, 120] width 414 height 23
select select "2: 1"
click at [214, 109] on select "Credit Card POS Check Cash Online" at bounding box center [421, 120] width 414 height 23
click at [266, 172] on input "text" at bounding box center [421, 168] width 414 height 23
type input "118431"
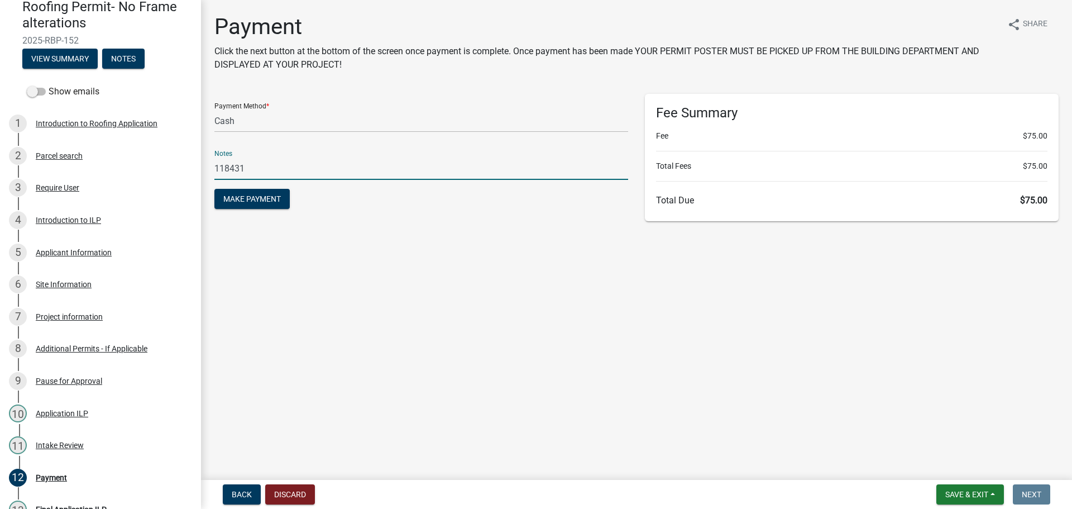
click at [214, 189] on button "Make Payment" at bounding box center [251, 199] width 75 height 20
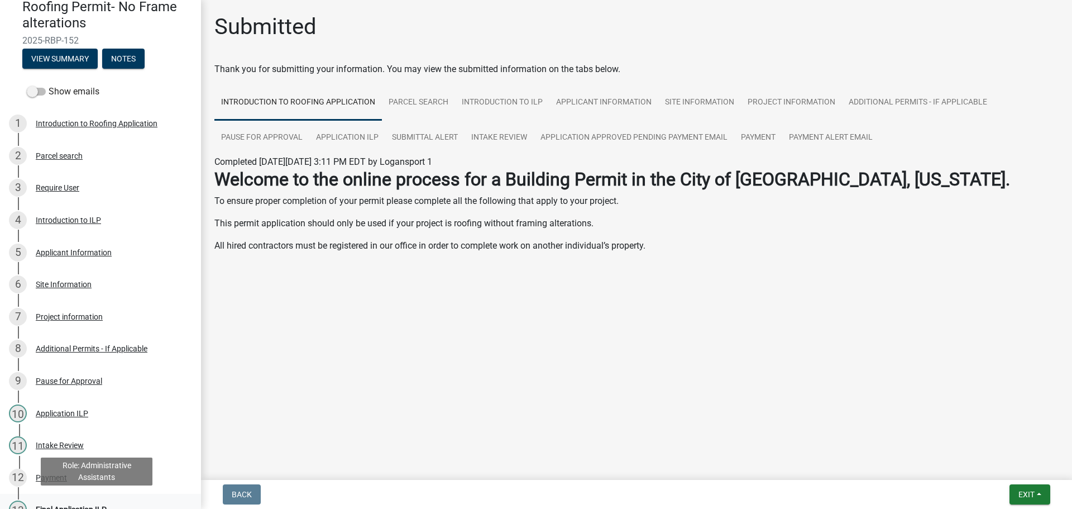
click at [65, 508] on div "Final Application ILP" at bounding box center [71, 509] width 71 height 8
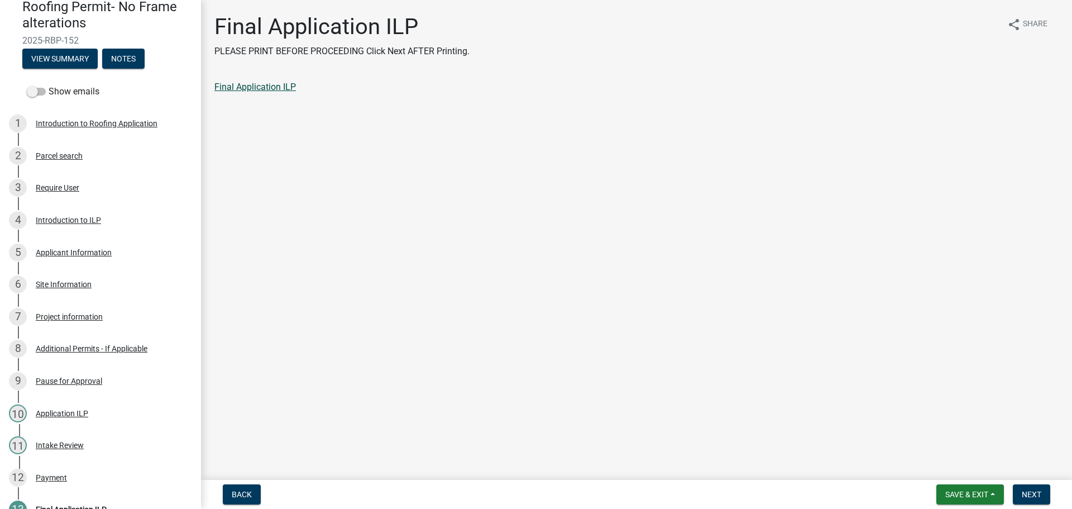
click at [249, 91] on link "Final Application ILP" at bounding box center [255, 87] width 82 height 11
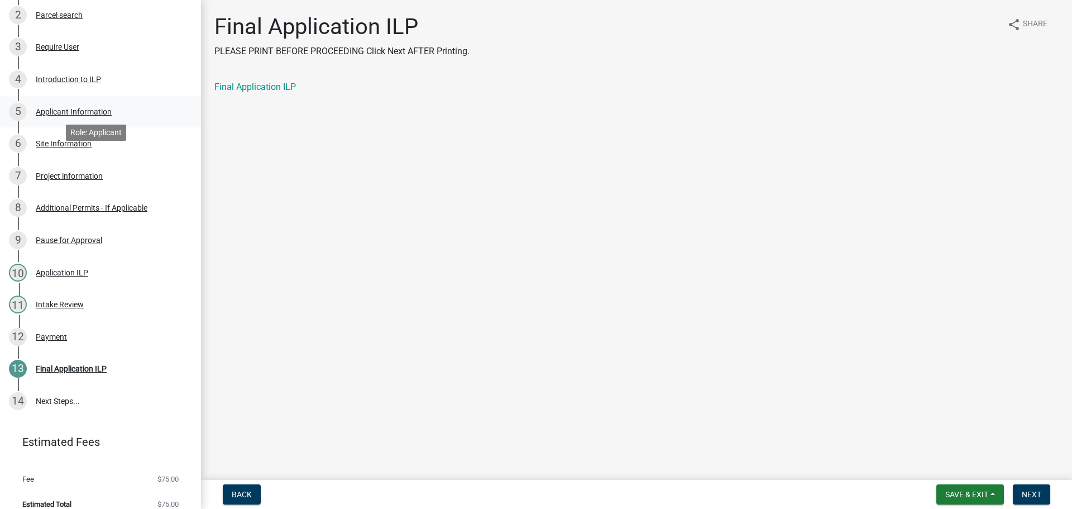
scroll to position [207, 0]
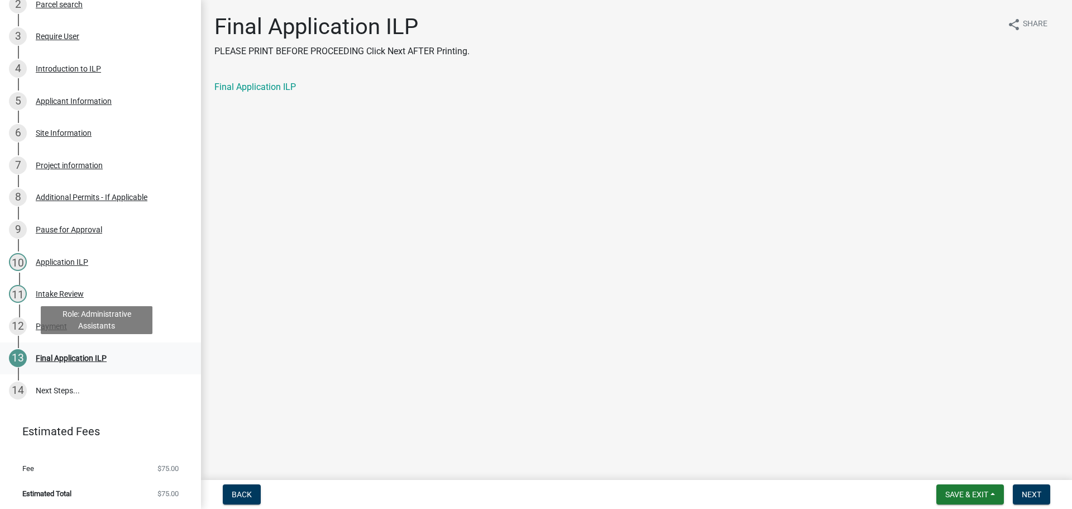
click at [87, 354] on div "Final Application ILP" at bounding box center [71, 358] width 71 height 8
click at [1028, 492] on span "Next" at bounding box center [1032, 494] width 20 height 9
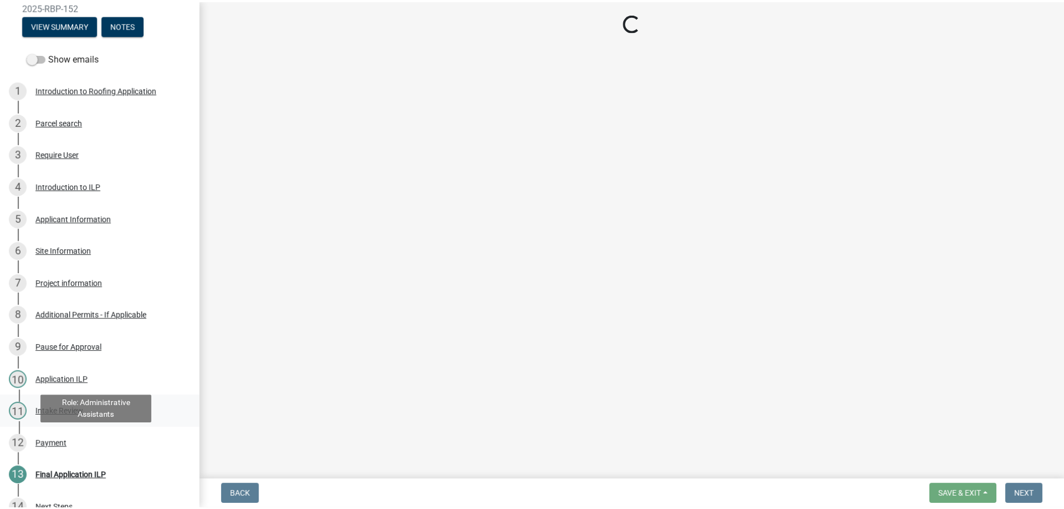
scroll to position [0, 0]
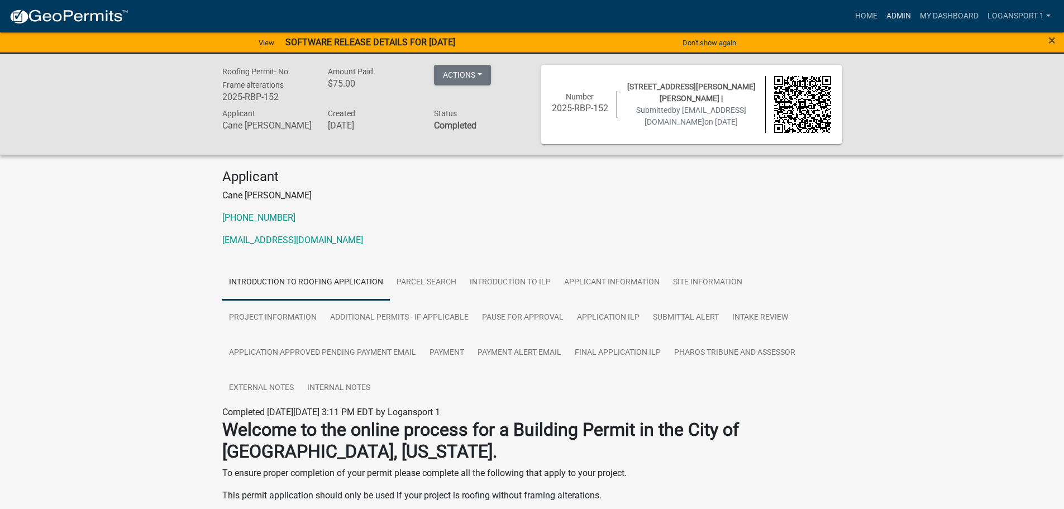
click at [882, 8] on link "Admin" at bounding box center [899, 16] width 34 height 21
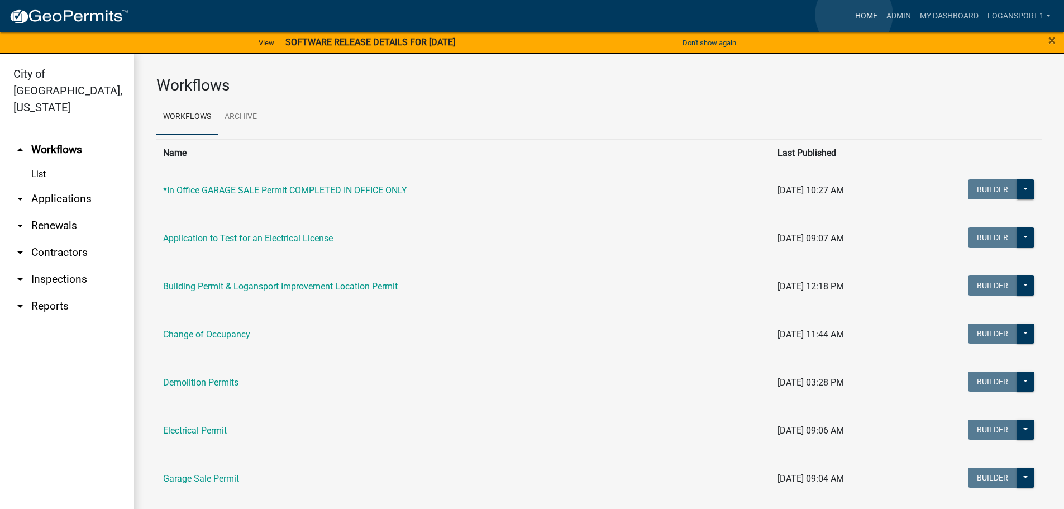
click at [853, 15] on link "Home" at bounding box center [865, 16] width 31 height 21
